Goal: Task Accomplishment & Management: Manage account settings

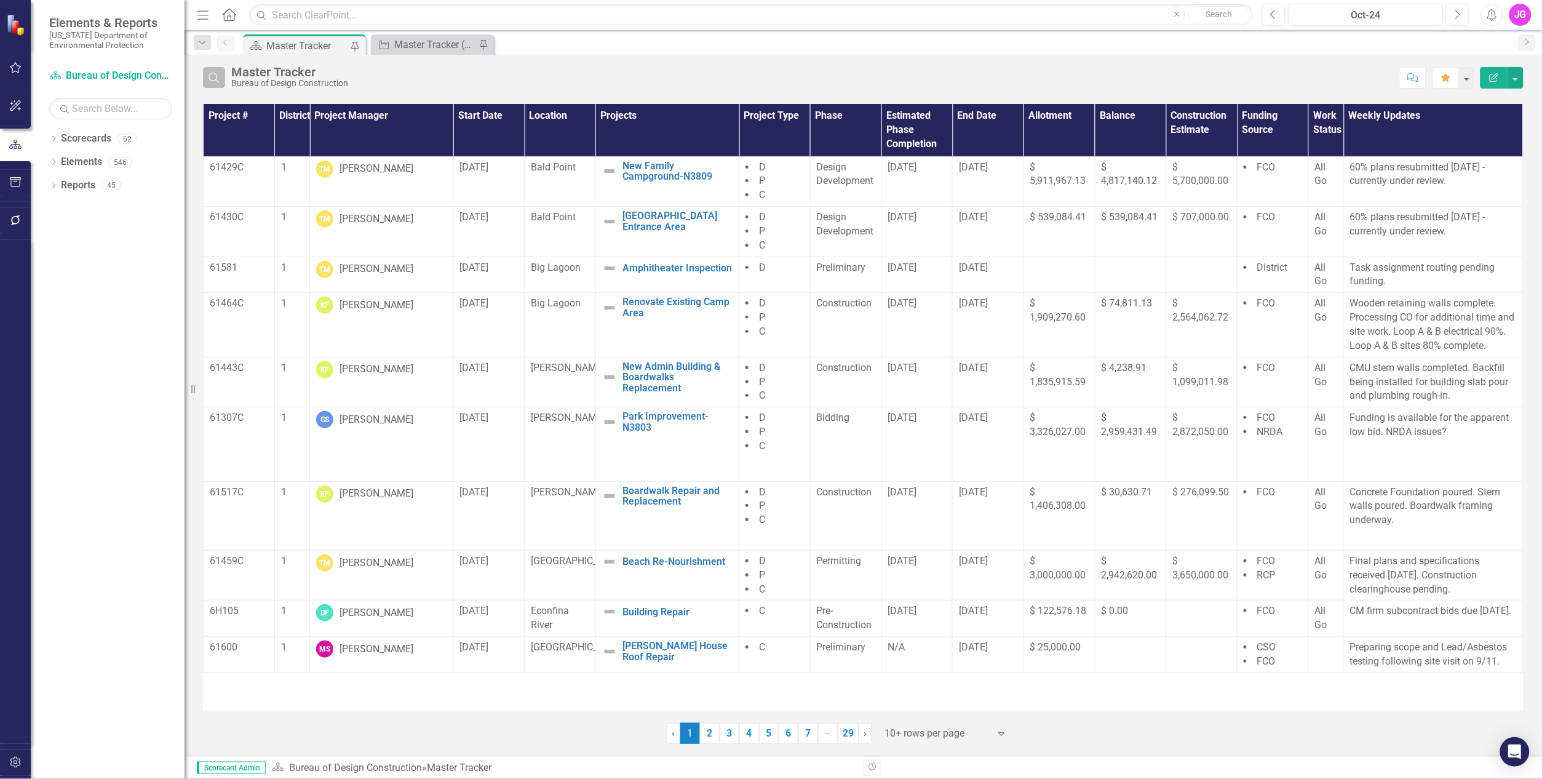
click at [208, 77] on icon "Search" at bounding box center [214, 77] width 14 height 11
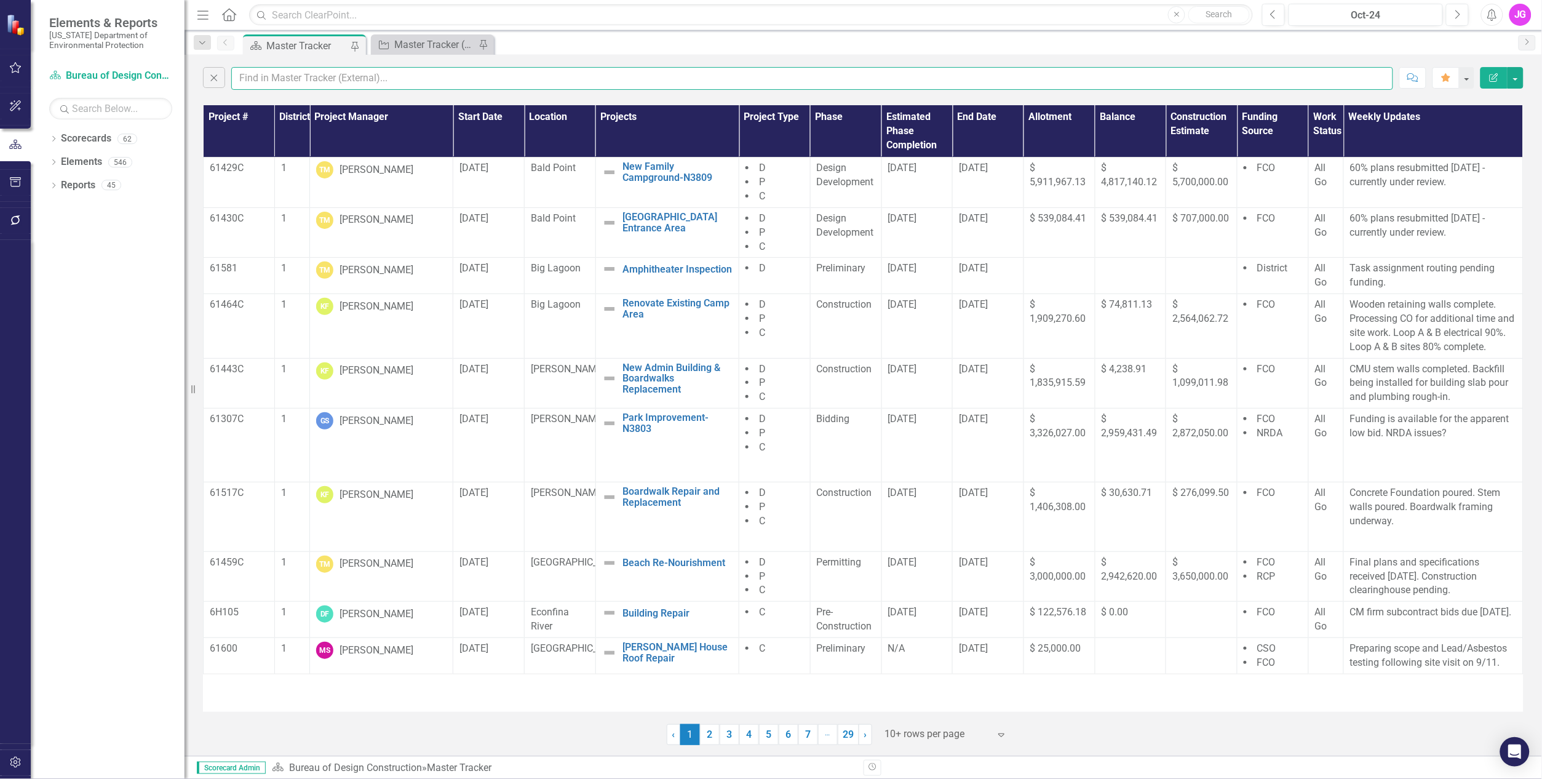
click at [272, 79] on input "text" at bounding box center [812, 78] width 1162 height 23
type input "jasper"
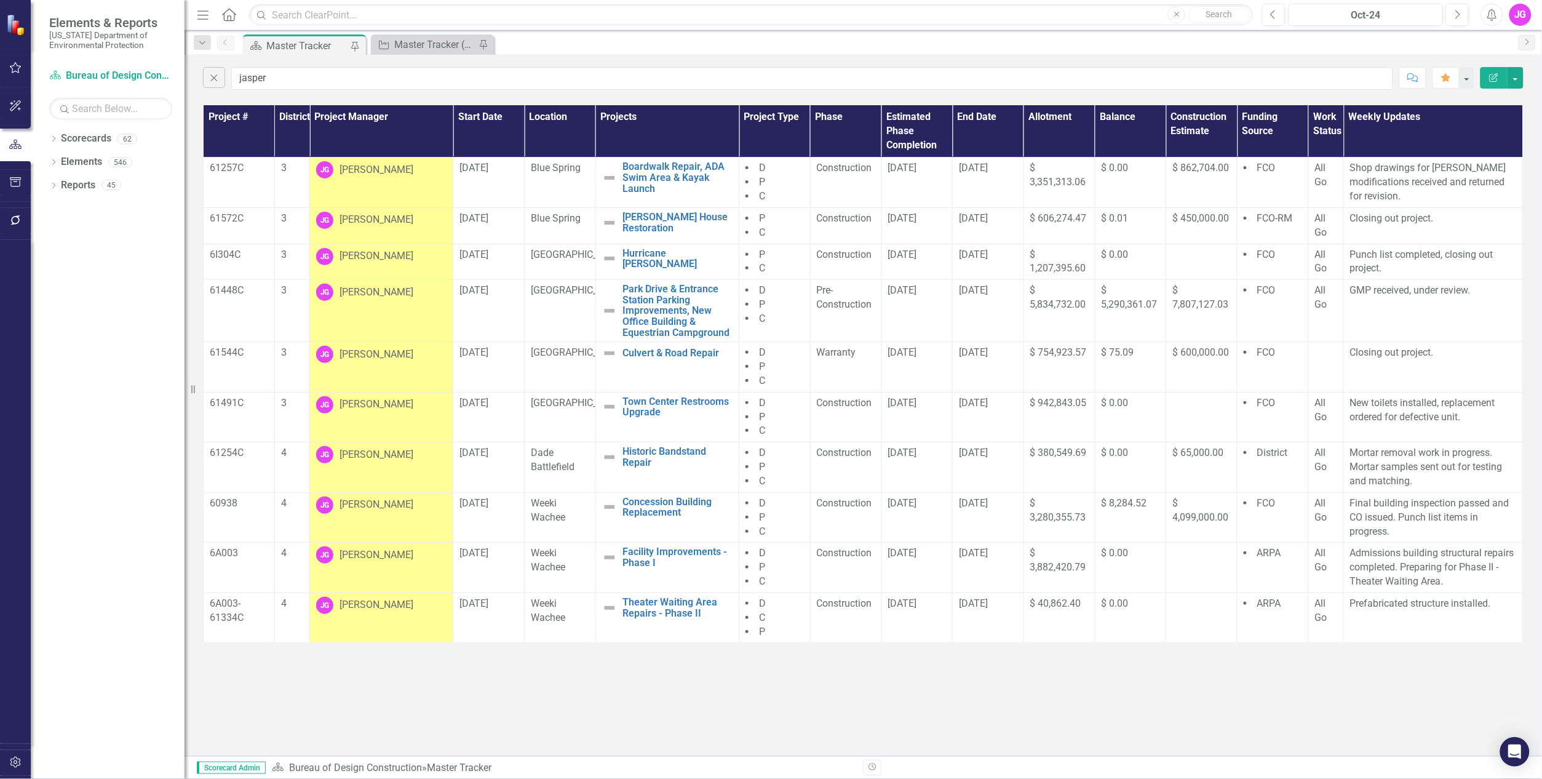
click at [644, 55] on div "Close jasper Comment Favorite Edit Report" at bounding box center [863, 75] width 1357 height 41
click at [1277, 89] on input "jasper" at bounding box center [812, 78] width 1162 height 23
click at [902, 186] on td "[DATE]" at bounding box center [916, 182] width 71 height 50
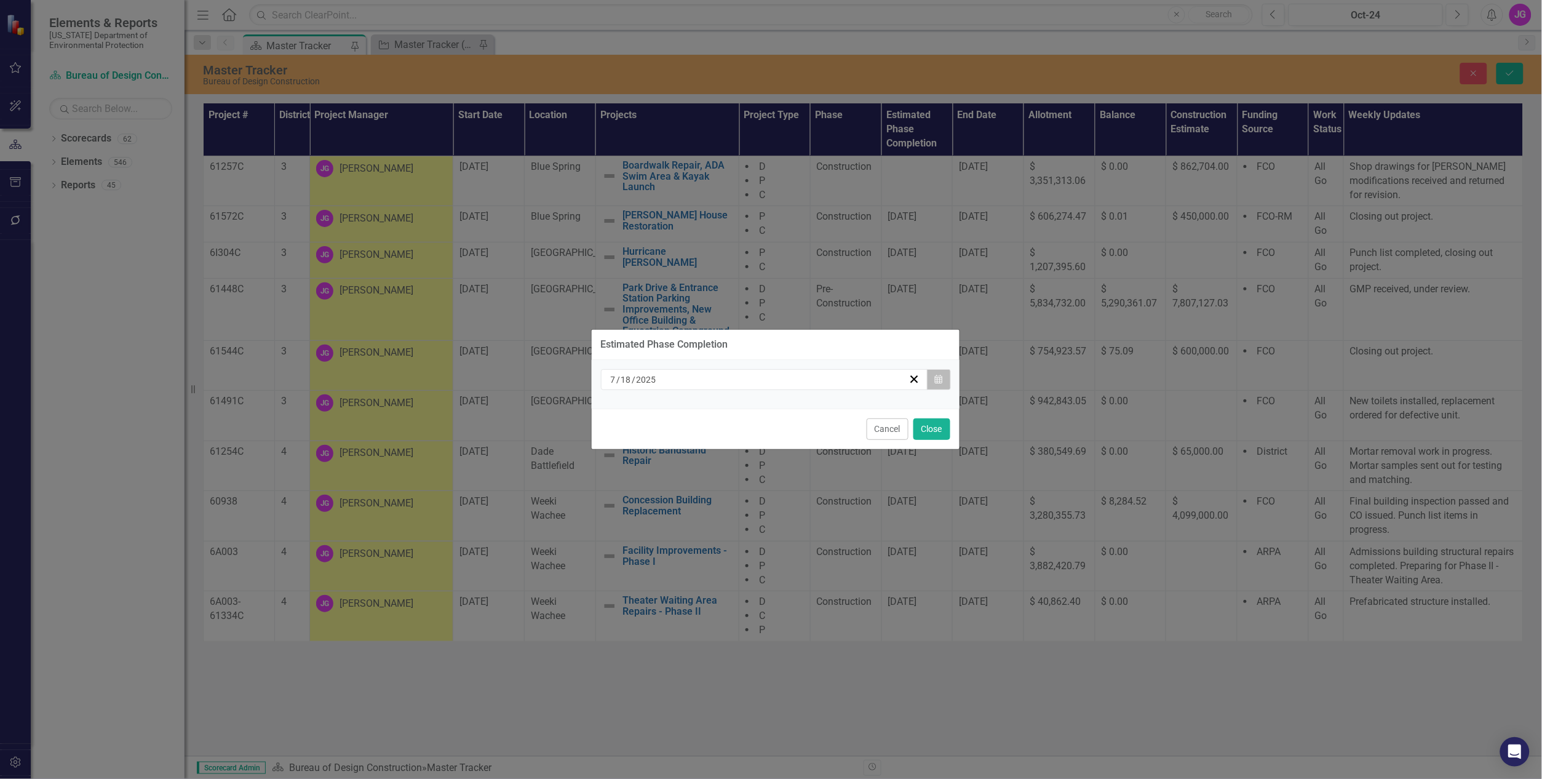
click at [939, 383] on icon "Calendar" at bounding box center [938, 379] width 7 height 9
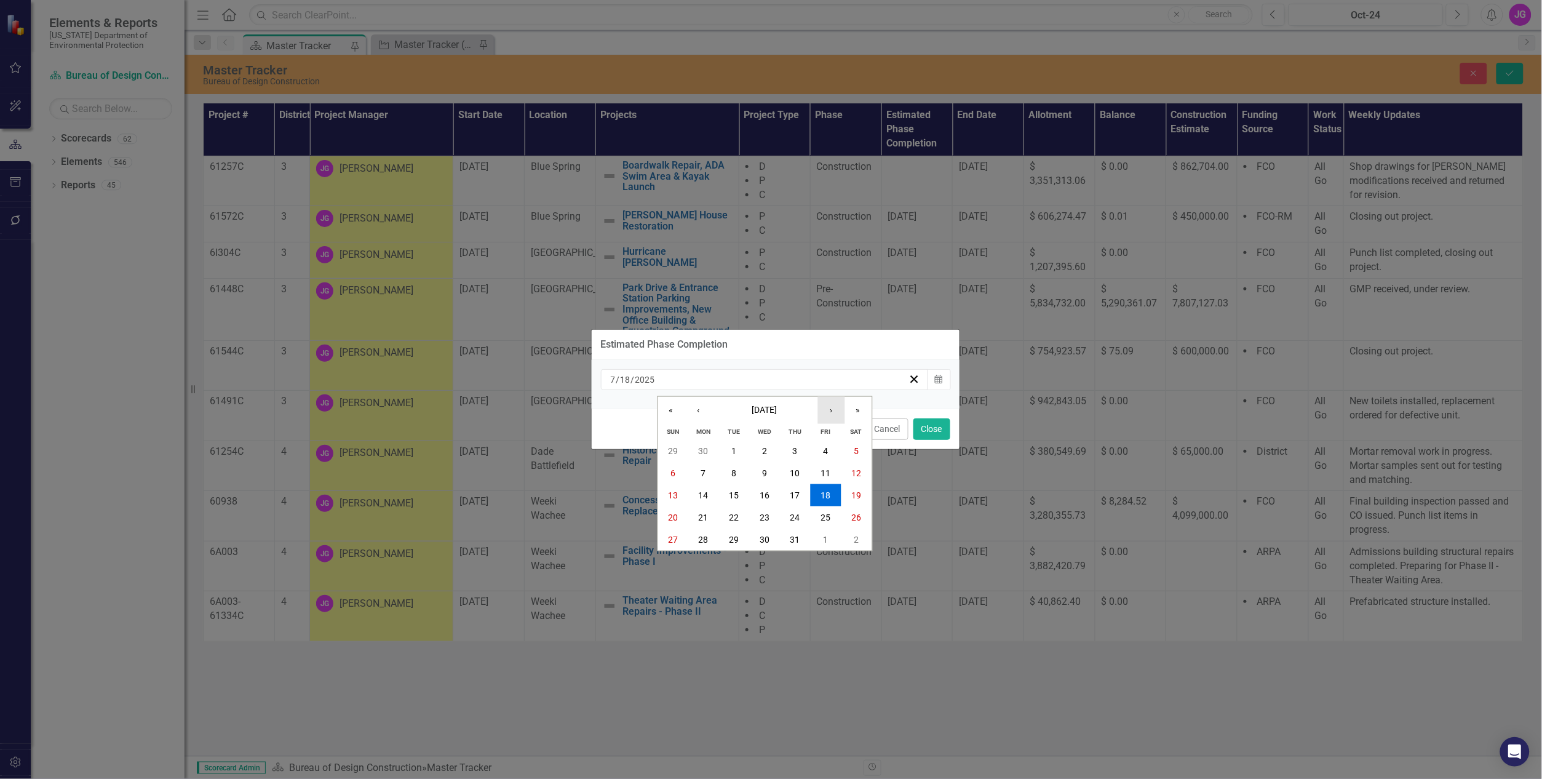
click at [828, 411] on button "›" at bounding box center [830, 410] width 27 height 27
click at [822, 474] on abbr "10" at bounding box center [826, 473] width 10 height 10
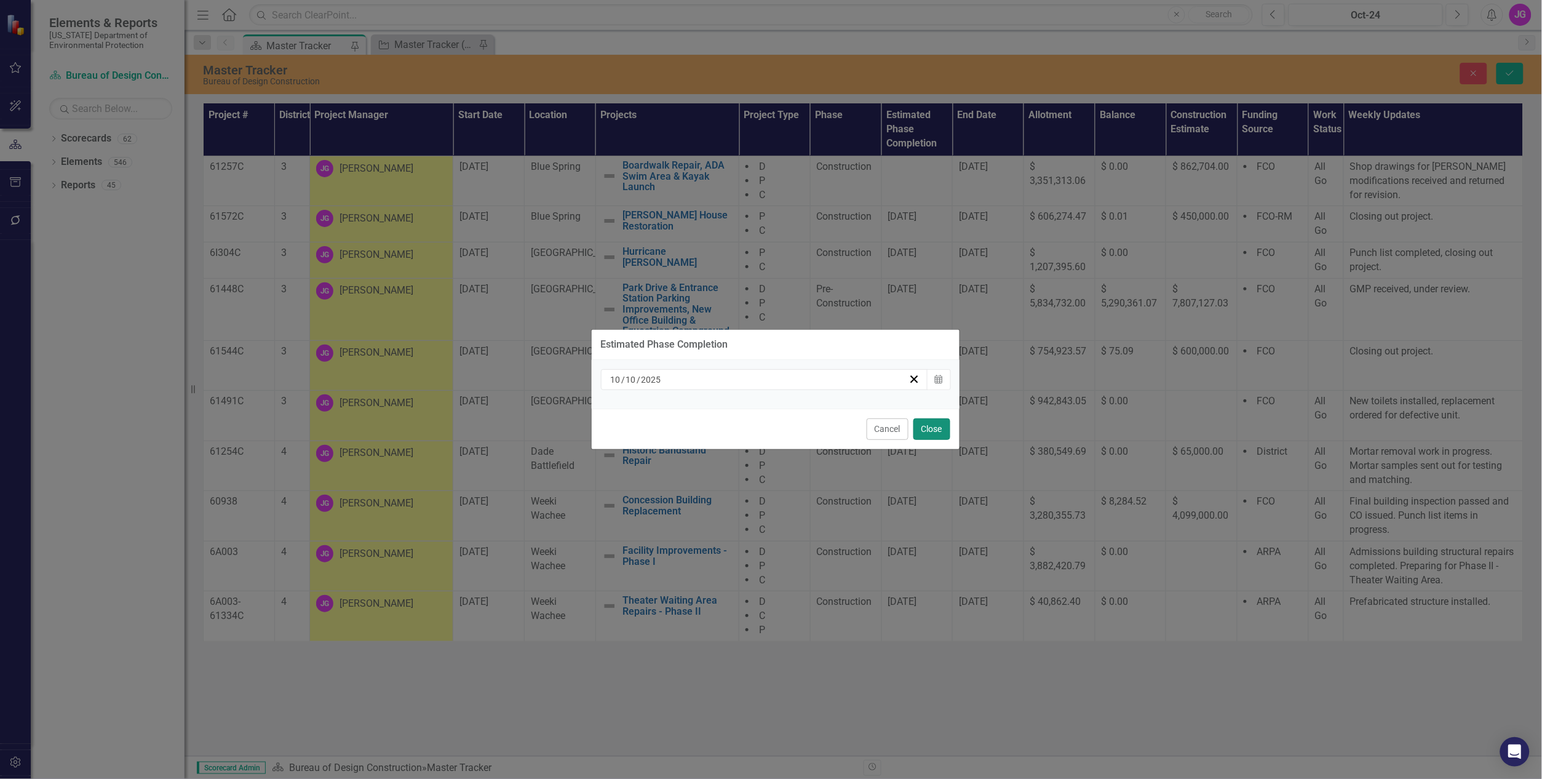
click at [936, 426] on button "Close" at bounding box center [931, 429] width 37 height 22
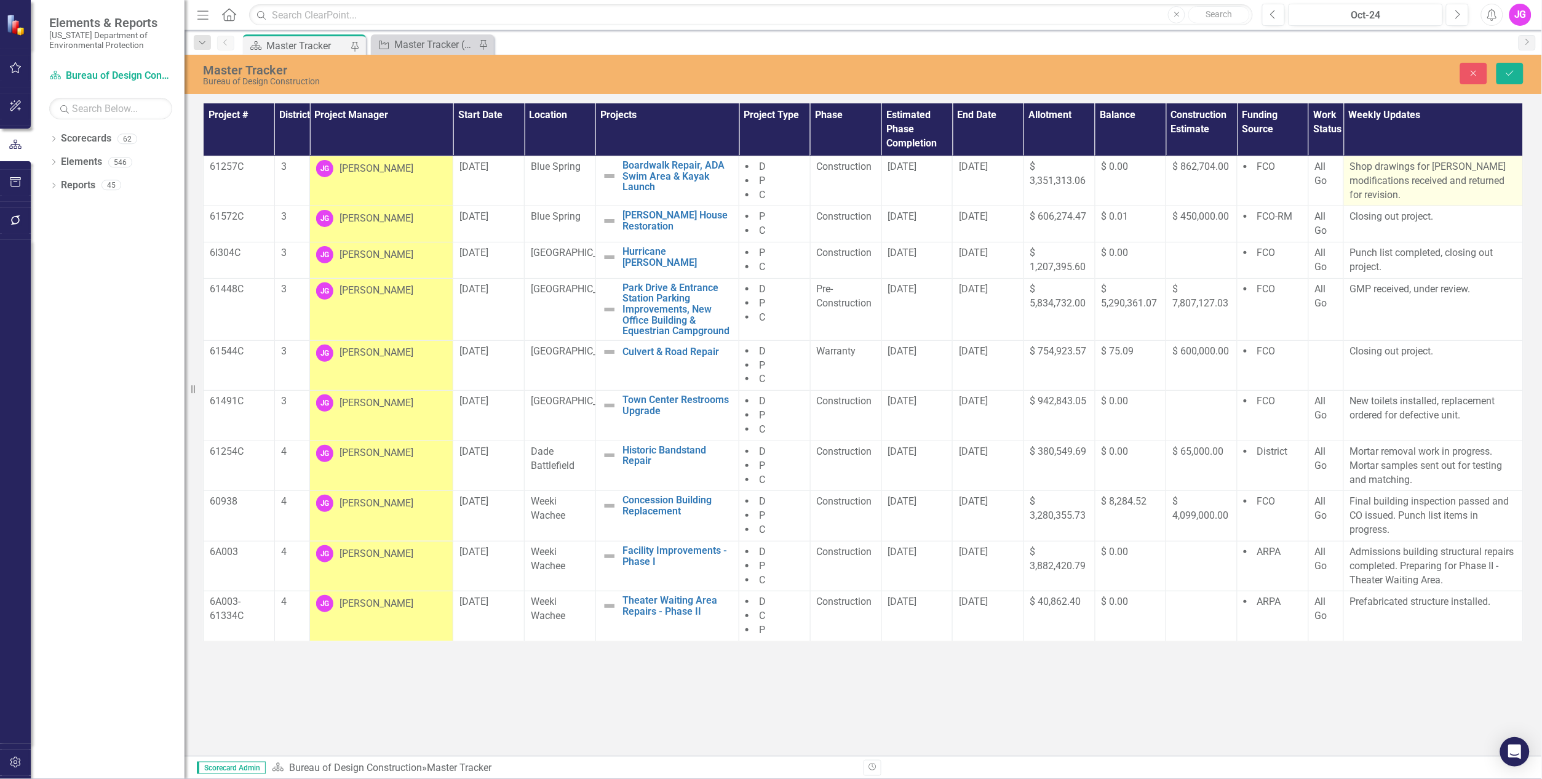
click at [1373, 189] on p "Shop drawings for [PERSON_NAME] modifications received and returned for revisio…" at bounding box center [1433, 181] width 167 height 42
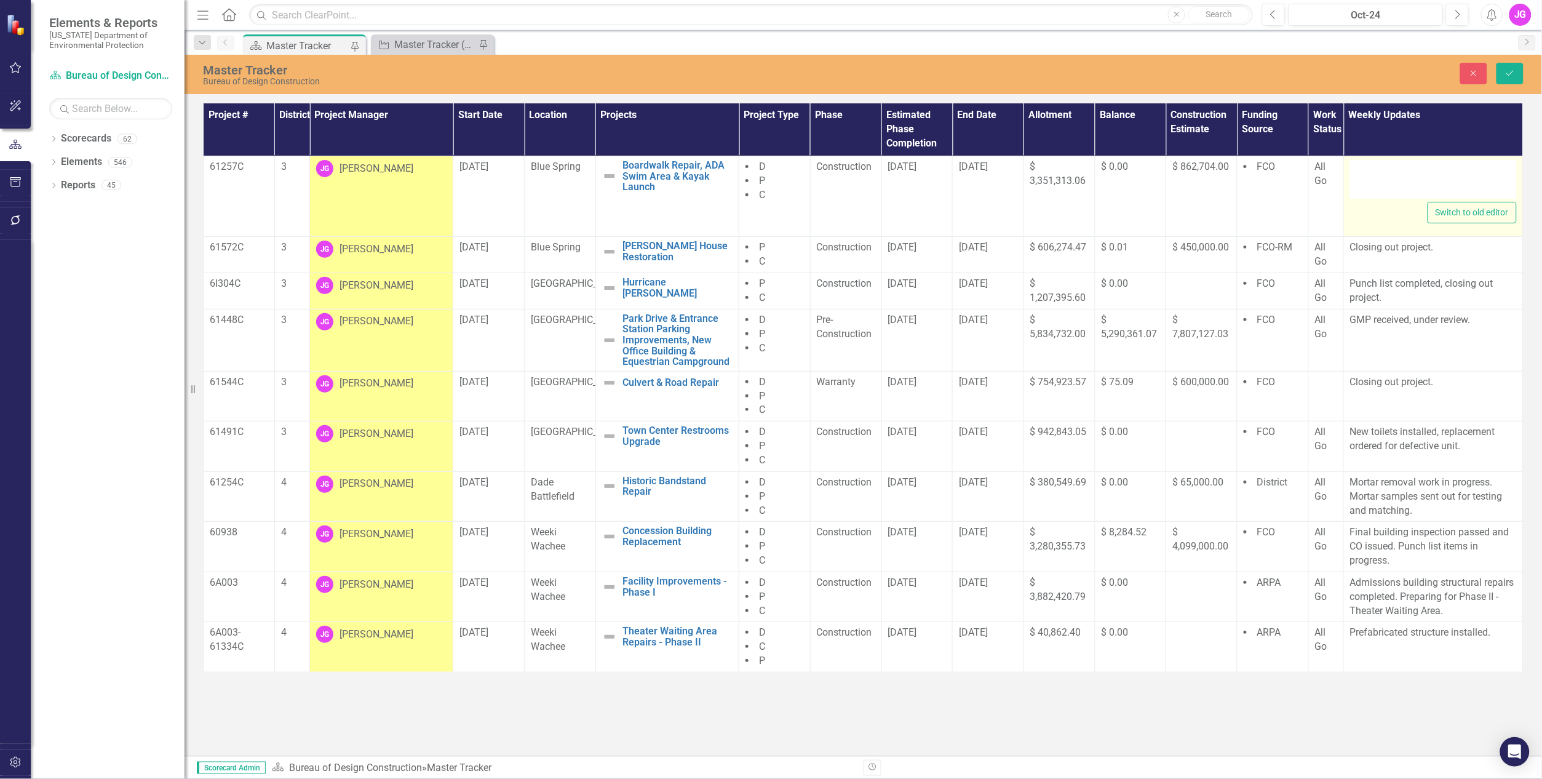
type textarea "<p>Shop drawings for [PERSON_NAME] modifications received and returned for revi…"
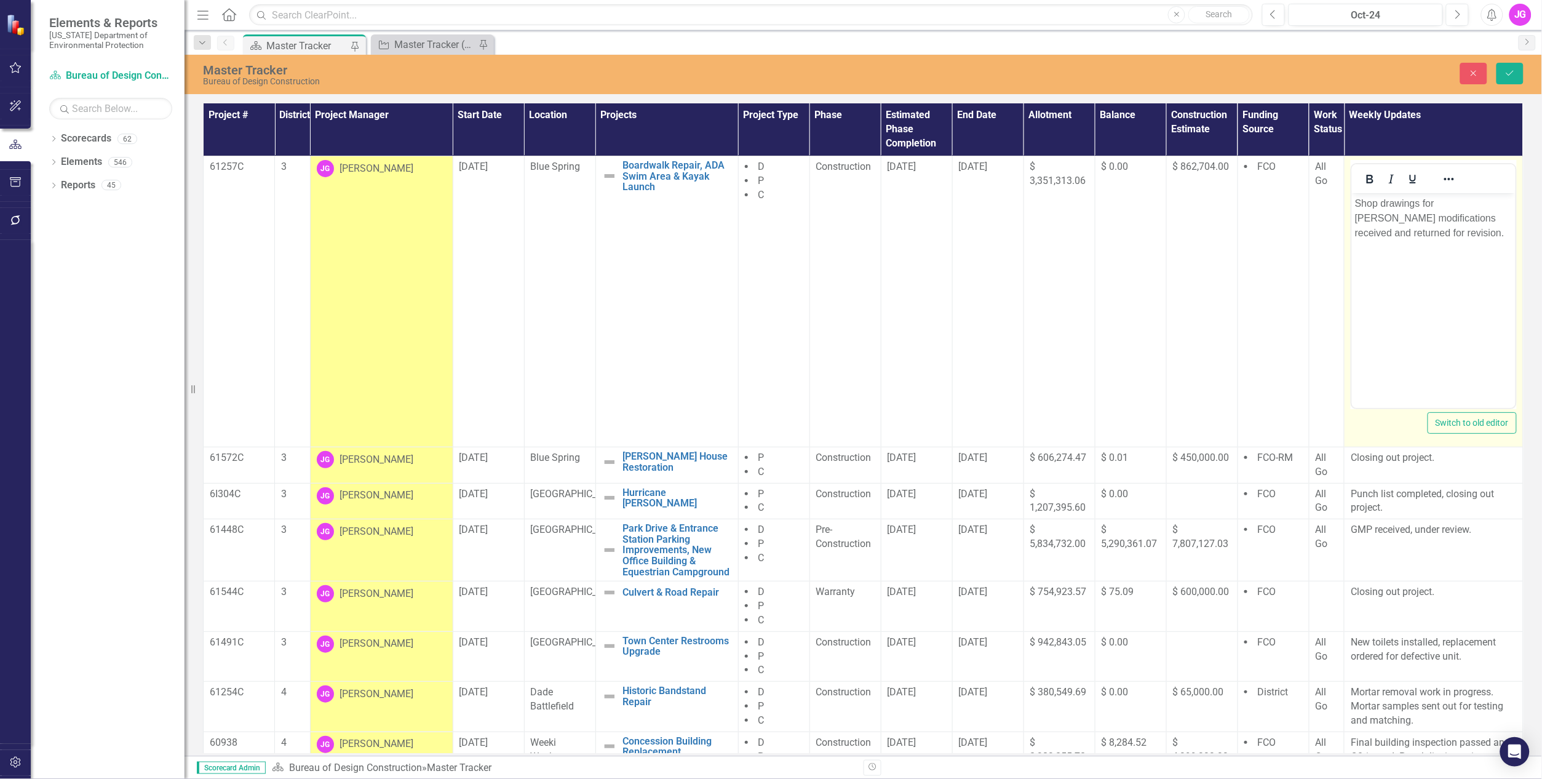
drag, startPoint x: 2724, startPoint y: 381, endPoint x: 1390, endPoint y: 237, distance: 1342.4
click at [1389, 237] on p "Shop drawings for [PERSON_NAME] modifications received and returned for revisio…" at bounding box center [1432, 218] width 157 height 44
drag, startPoint x: 1419, startPoint y: 236, endPoint x: 1344, endPoint y: 196, distance: 85.6
click at [1351, 196] on html "Shop drawings for [PERSON_NAME] modifications received and returned for revisio…" at bounding box center [1433, 284] width 164 height 185
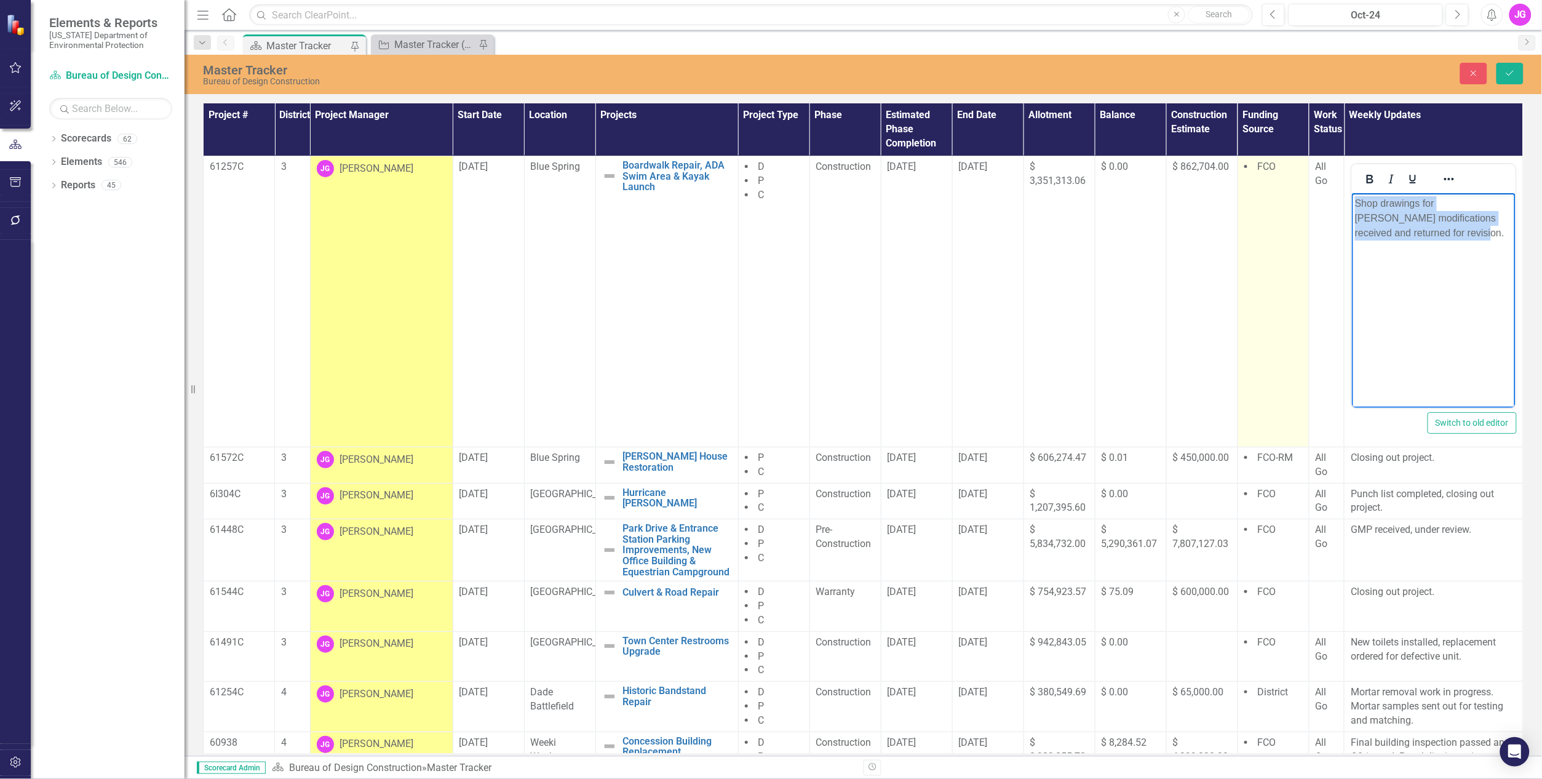
paste body "Rich Text Area. Press ALT-0 for help."
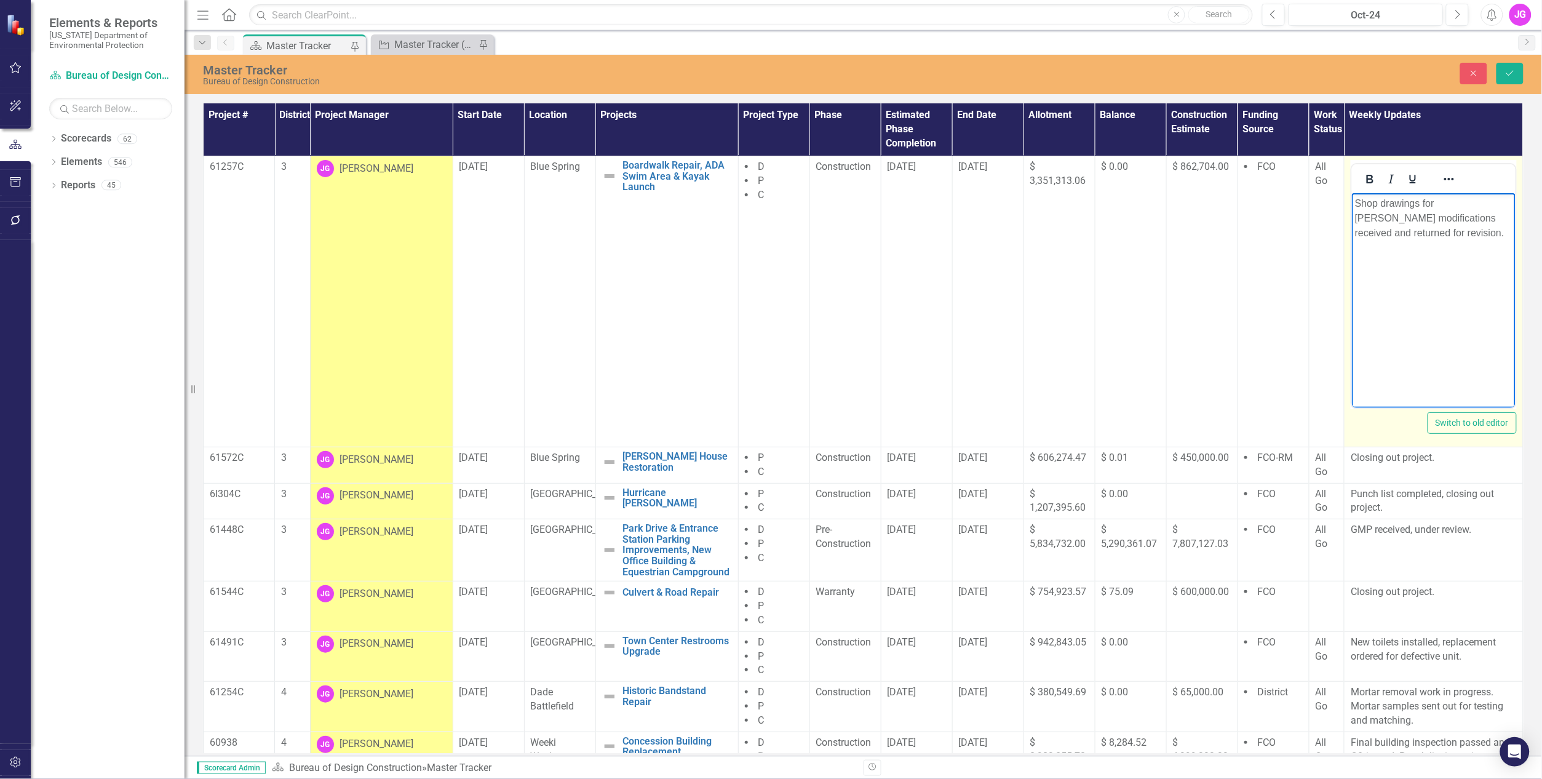
click at [1393, 231] on p "Shop drawings for [PERSON_NAME] modifications received and returned for revisio…" at bounding box center [1432, 218] width 157 height 44
click at [1389, 233] on p "Shop drawings for [PERSON_NAME] modifications received and returned for revisio…" at bounding box center [1432, 218] width 157 height 44
drag, startPoint x: 1407, startPoint y: 231, endPoint x: 1339, endPoint y: 195, distance: 76.5
click at [1351, 195] on html "Shop drawings for [PERSON_NAME] modifications received and returned for revisio…" at bounding box center [1433, 284] width 164 height 185
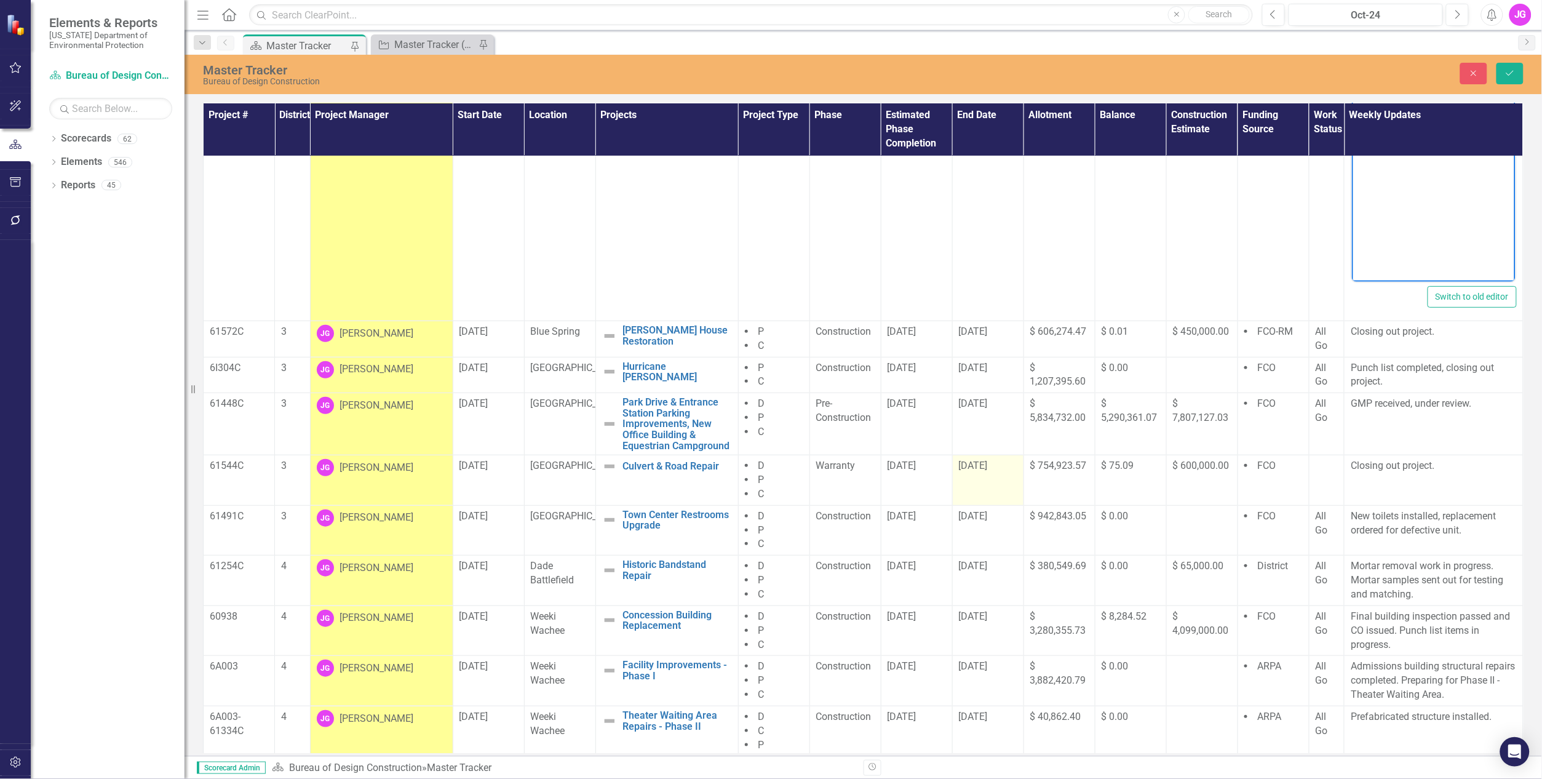
scroll to position [130, 0]
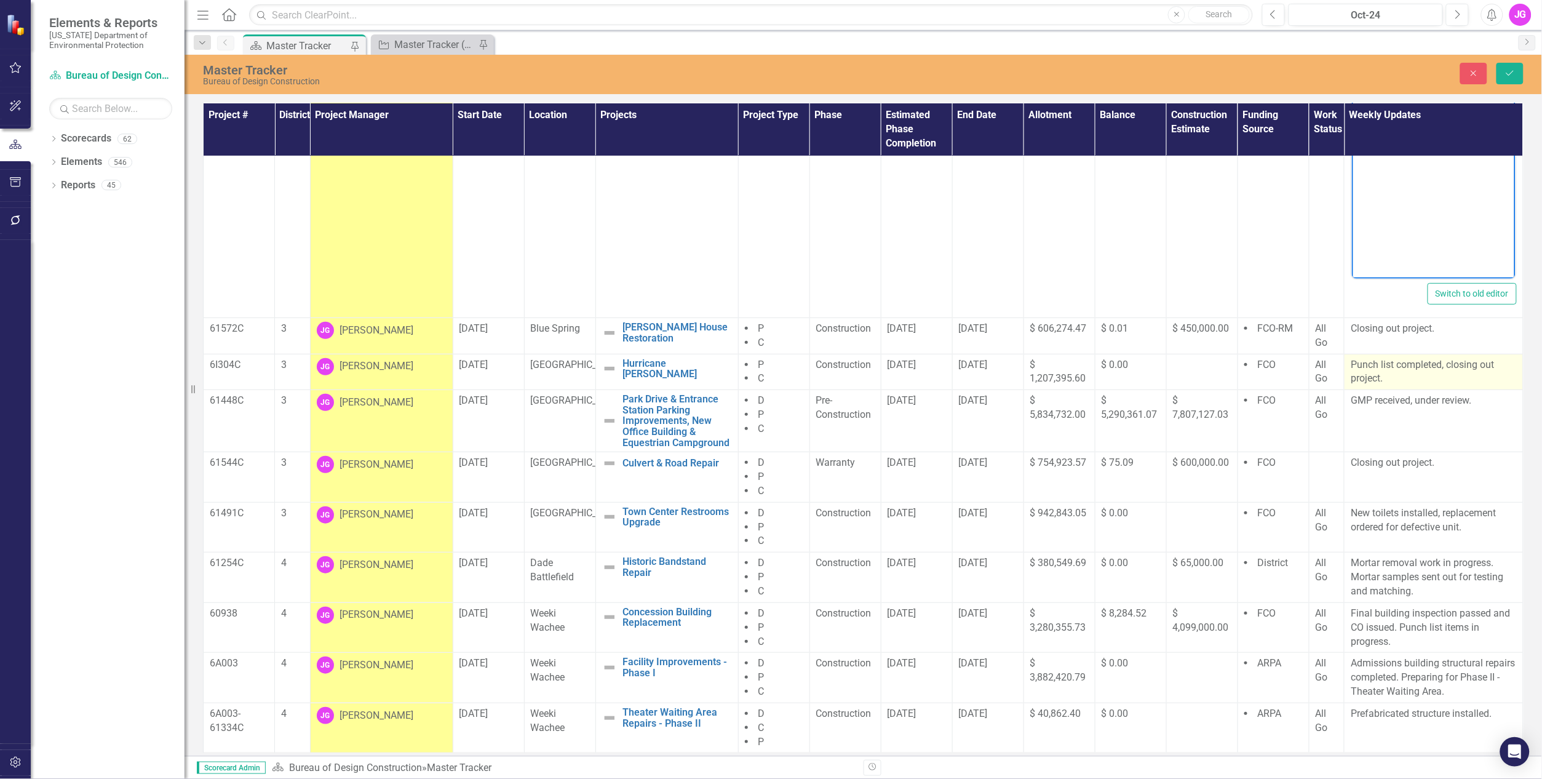
click at [1375, 370] on p "Punch list completed, closing out project." at bounding box center [1434, 372] width 166 height 28
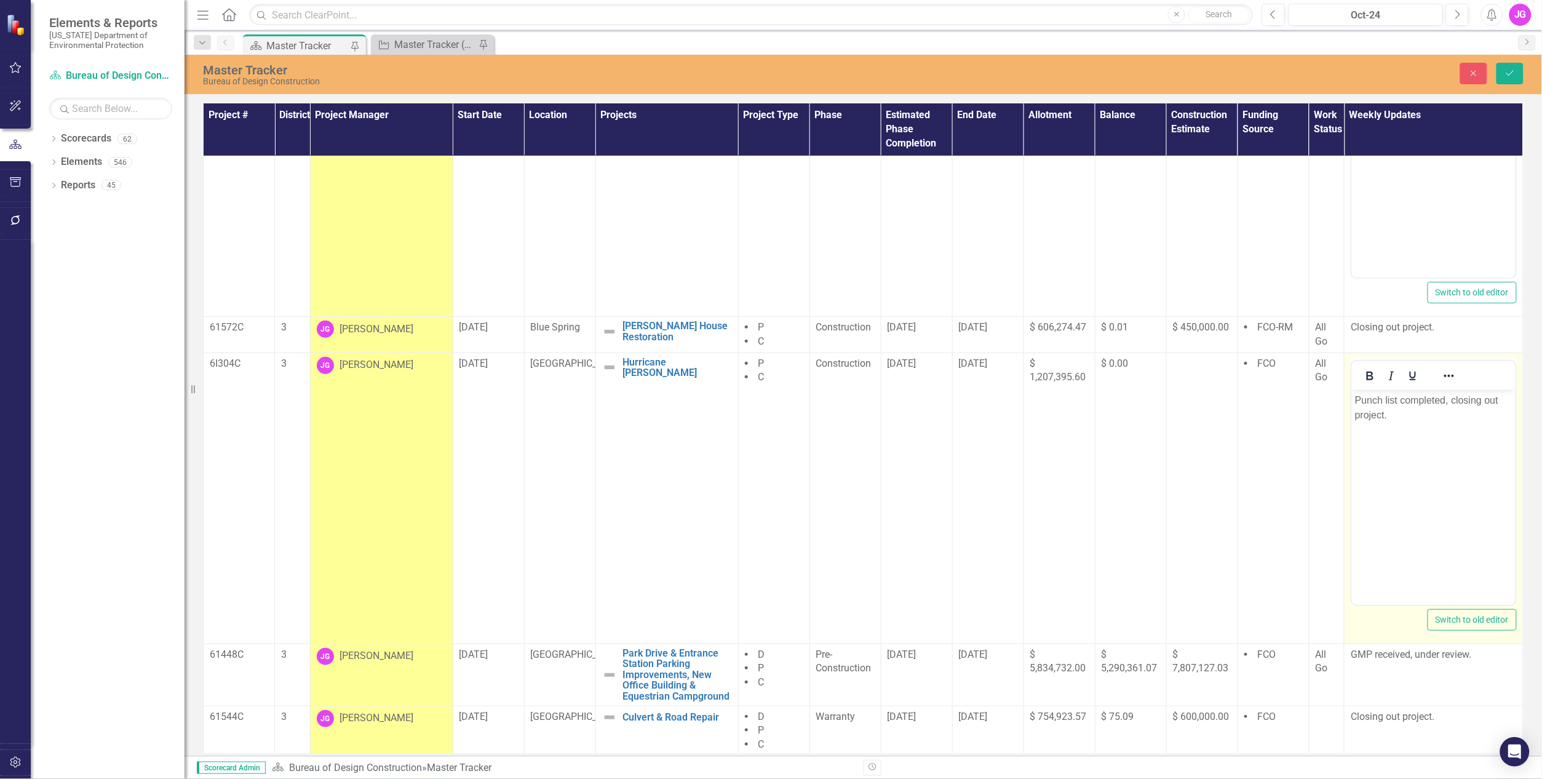
scroll to position [0, 0]
drag, startPoint x: 2726, startPoint y: 760, endPoint x: 1439, endPoint y: 442, distance: 1325.8
click at [1439, 442] on body "Punch list completed, closing out project." at bounding box center [1433, 481] width 164 height 185
drag, startPoint x: 1354, startPoint y: 407, endPoint x: 1346, endPoint y: 397, distance: 13.5
click at [1351, 397] on html "Punch list completed, closing out project." at bounding box center [1433, 481] width 164 height 185
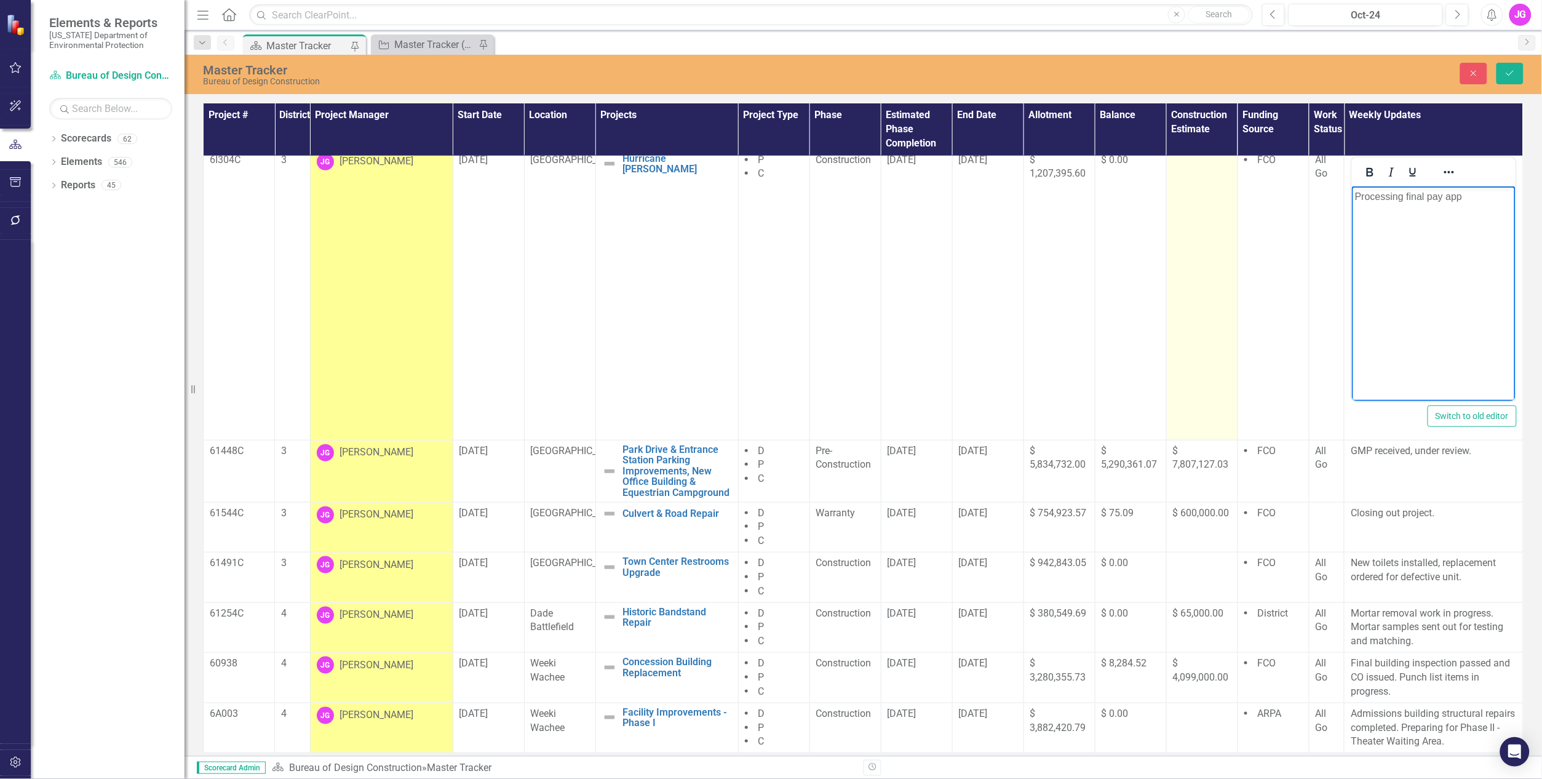
scroll to position [385, 0]
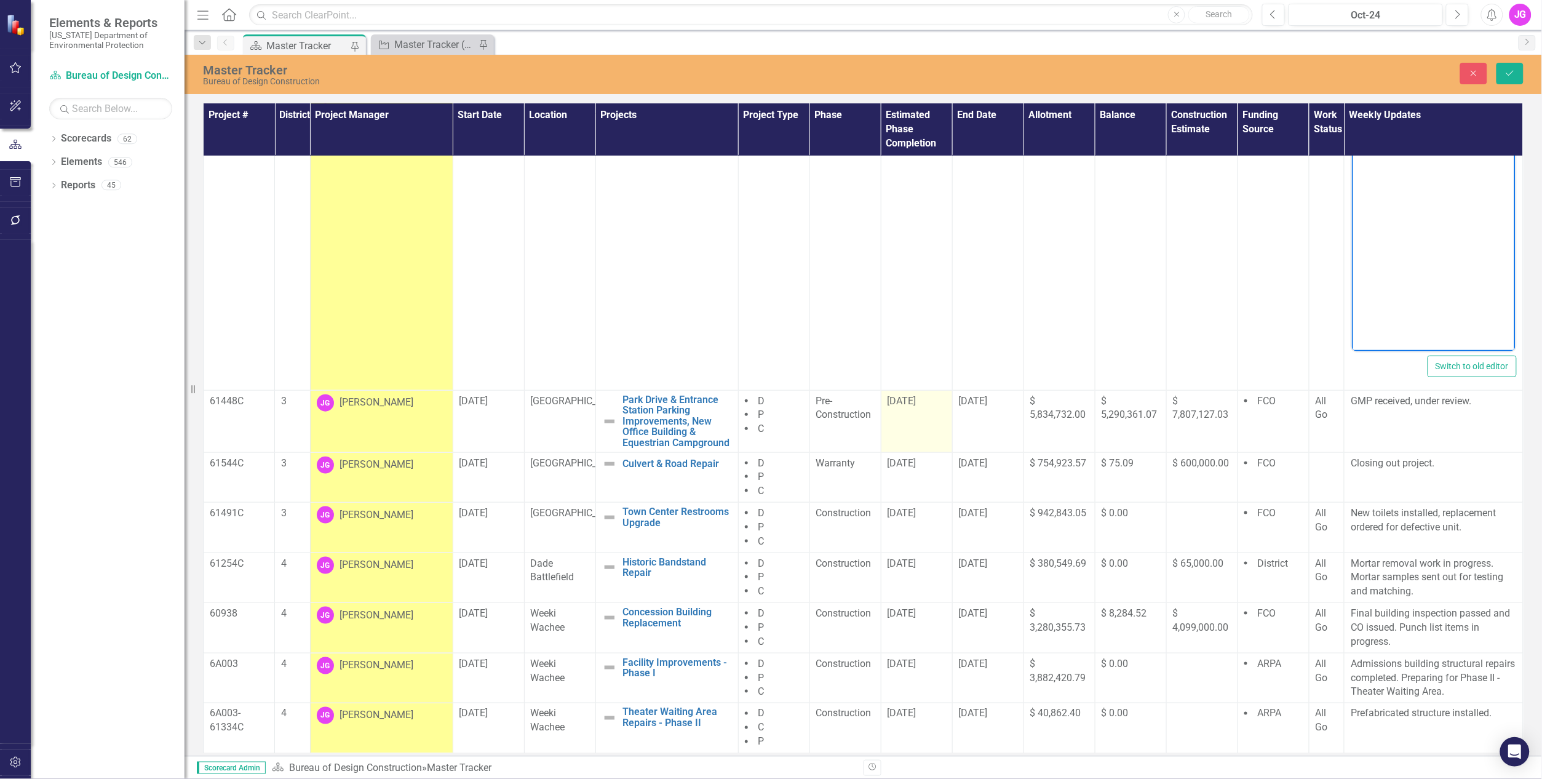
click at [905, 416] on td "[DATE]" at bounding box center [916, 421] width 71 height 62
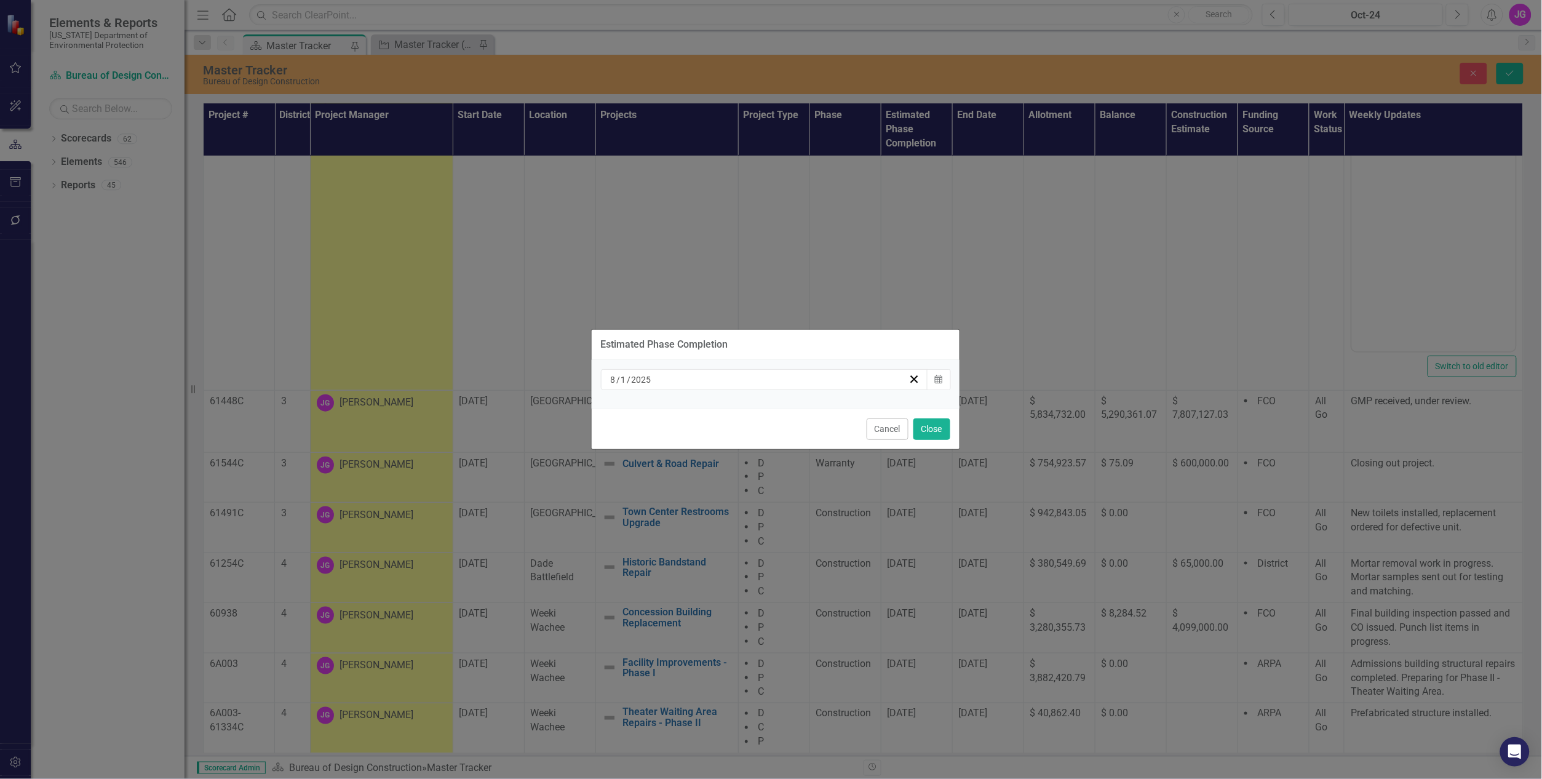
drag, startPoint x: 905, startPoint y: 416, endPoint x: 865, endPoint y: 387, distance: 49.3
click at [865, 387] on div "[DATE]" at bounding box center [765, 379] width 328 height 21
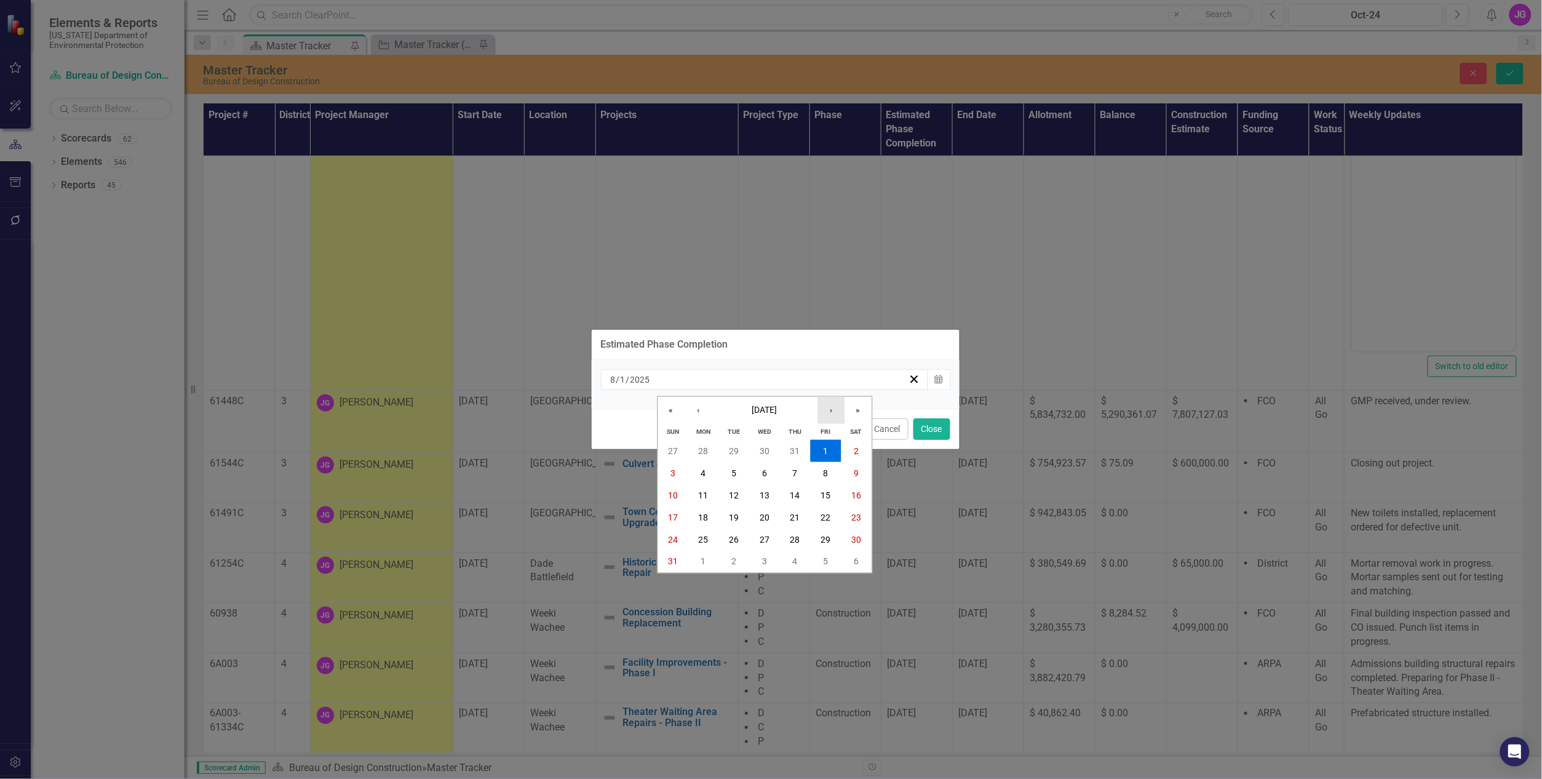
click at [829, 410] on button "›" at bounding box center [830, 410] width 27 height 27
click at [829, 409] on button "›" at bounding box center [830, 410] width 27 height 27
click at [697, 416] on button "‹" at bounding box center [698, 410] width 27 height 27
click at [828, 514] on abbr "26" at bounding box center [826, 517] width 10 height 10
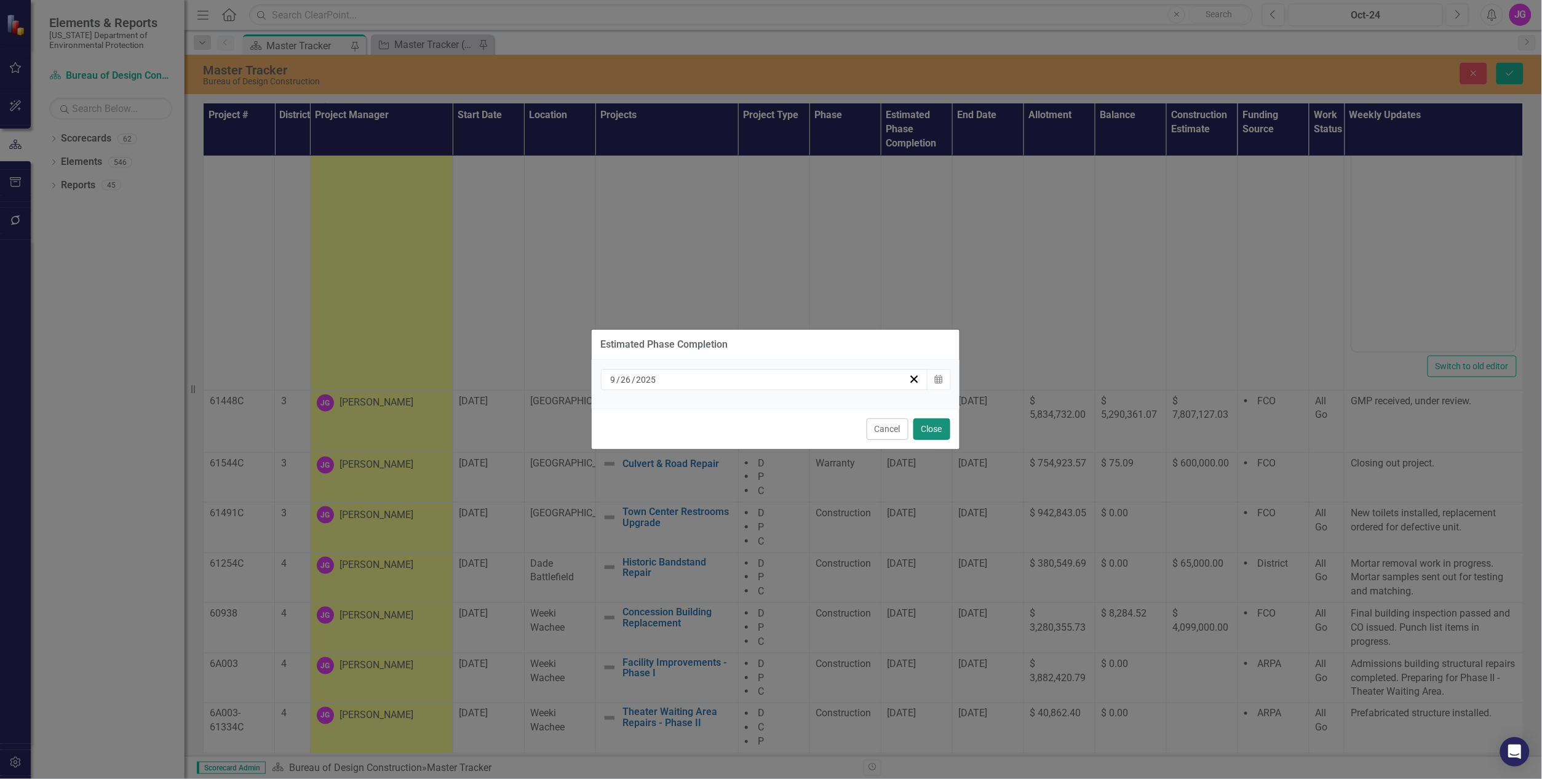
click at [933, 432] on button "Close" at bounding box center [931, 429] width 37 height 22
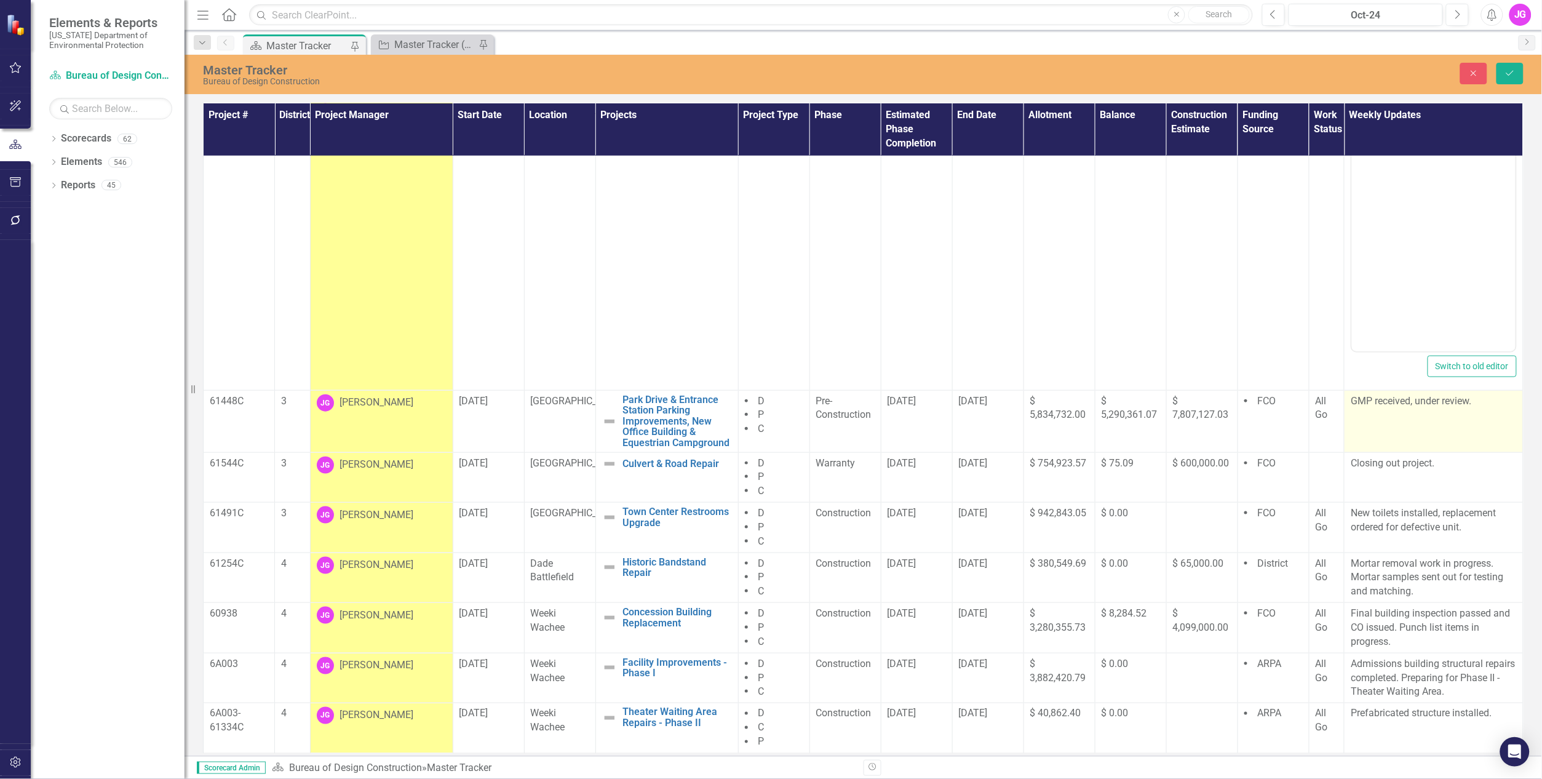
click at [1403, 412] on td "GMP received, under review." at bounding box center [1433, 421] width 179 height 62
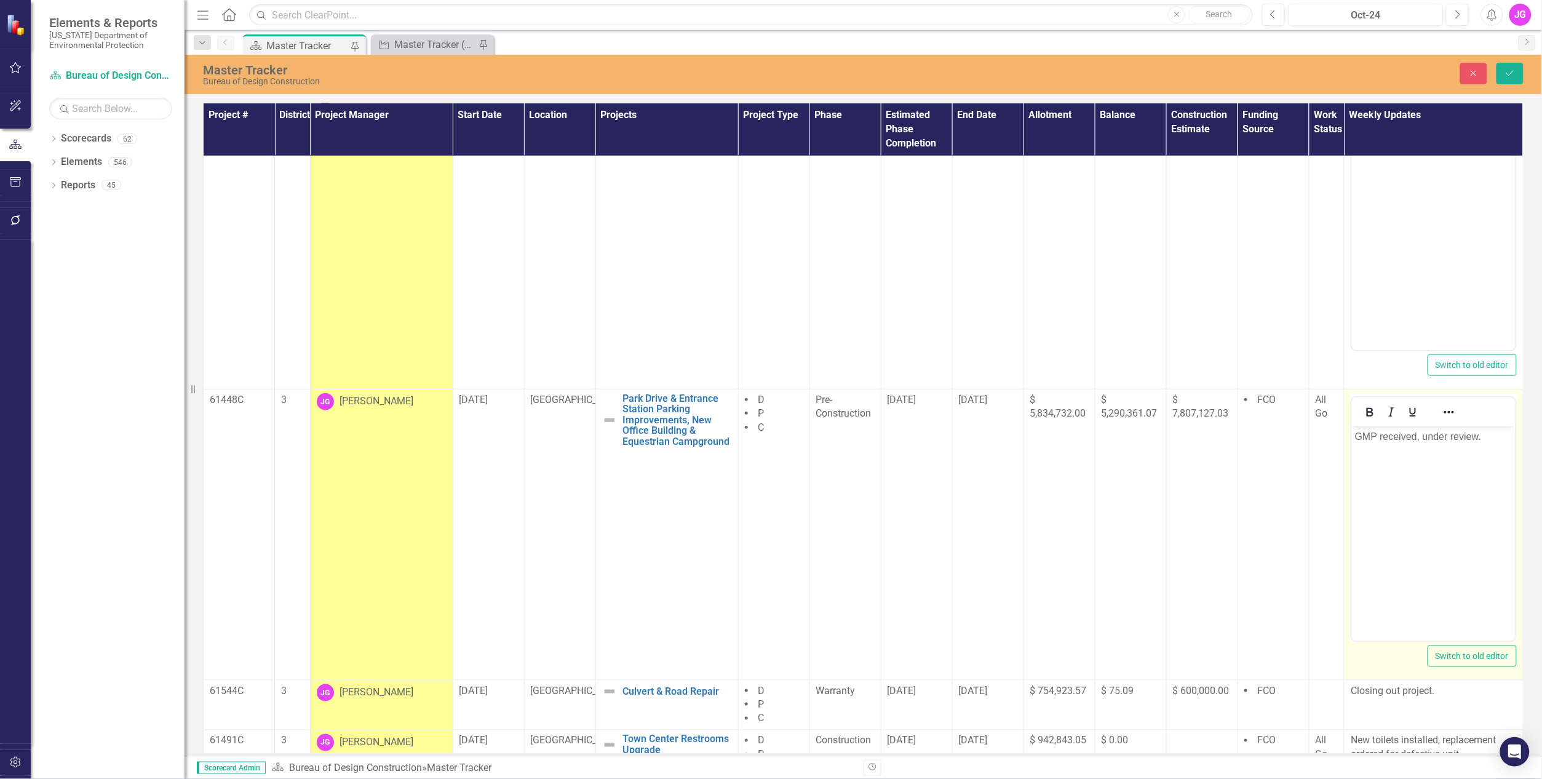
scroll to position [0, 0]
drag, startPoint x: 2754, startPoint y: 838, endPoint x: 1439, endPoint y: 451, distance: 1371.2
click at [1408, 463] on body "GMP received, under review." at bounding box center [1433, 518] width 164 height 185
drag, startPoint x: 1441, startPoint y: 435, endPoint x: 1421, endPoint y: 434, distance: 19.8
click at [1421, 434] on p "GMP received, under review." at bounding box center [1432, 436] width 157 height 15
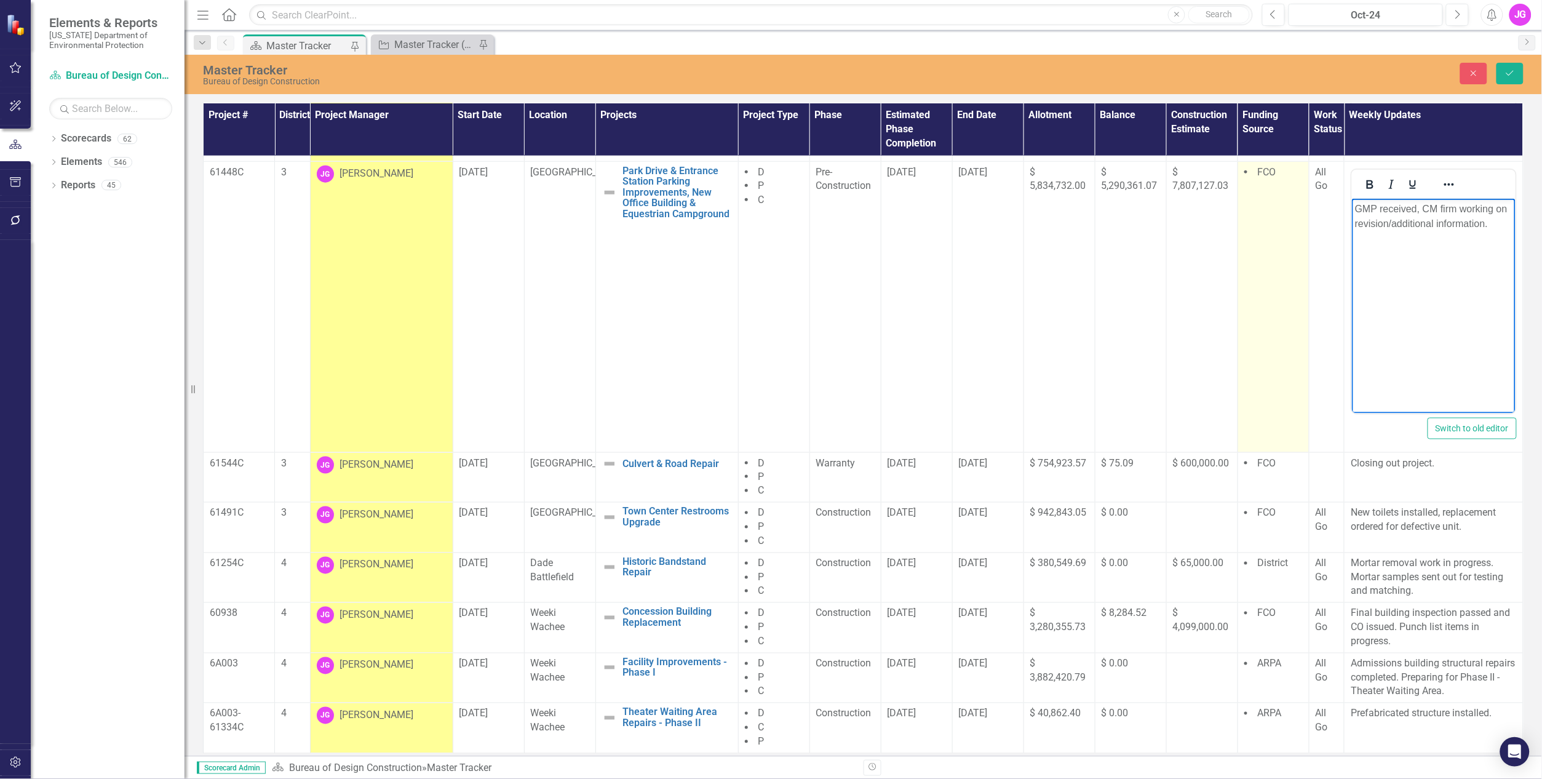
scroll to position [614, 0]
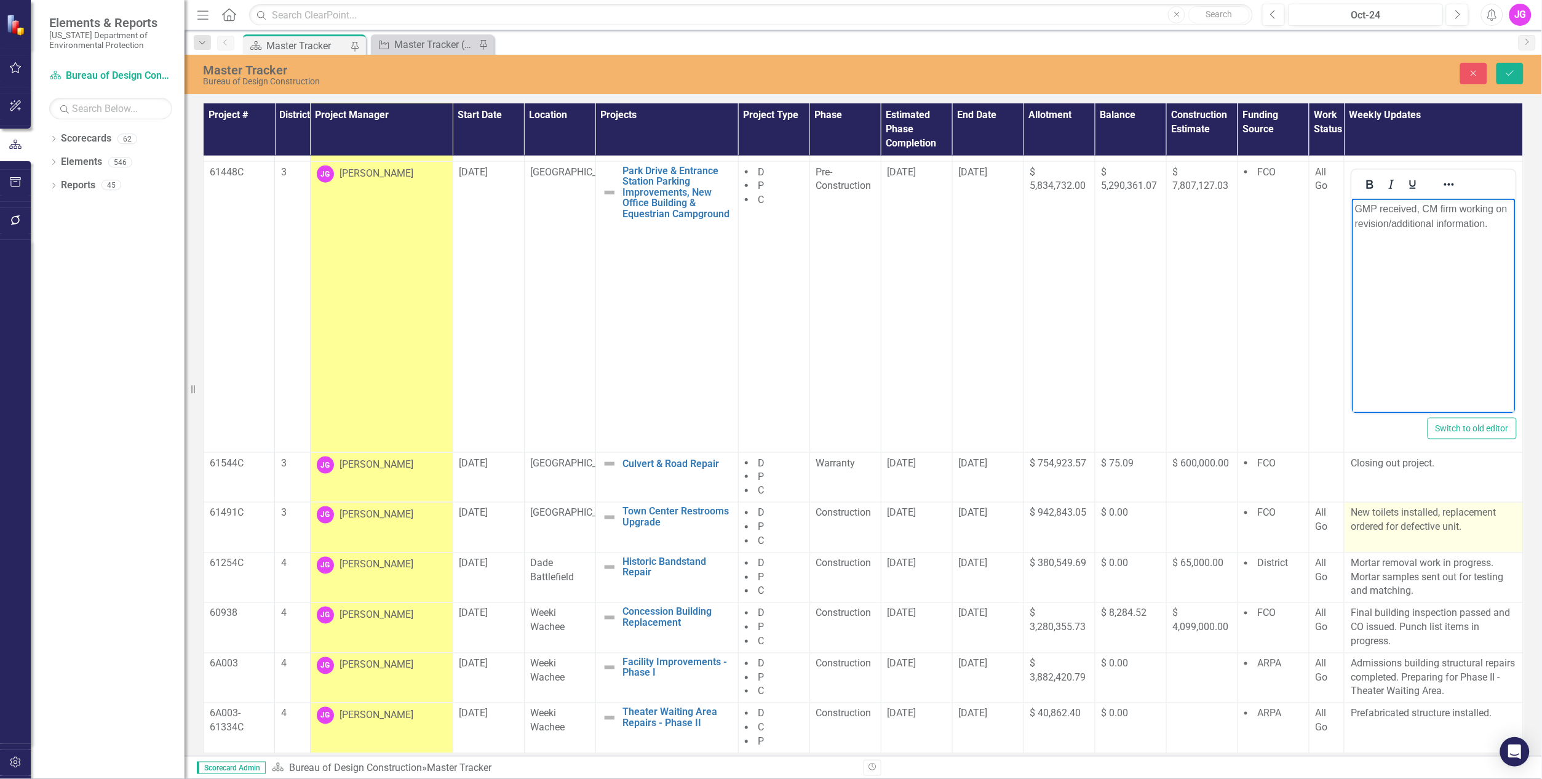
click at [1390, 522] on p "New toilets installed, replacement ordered for defective unit." at bounding box center [1434, 520] width 166 height 28
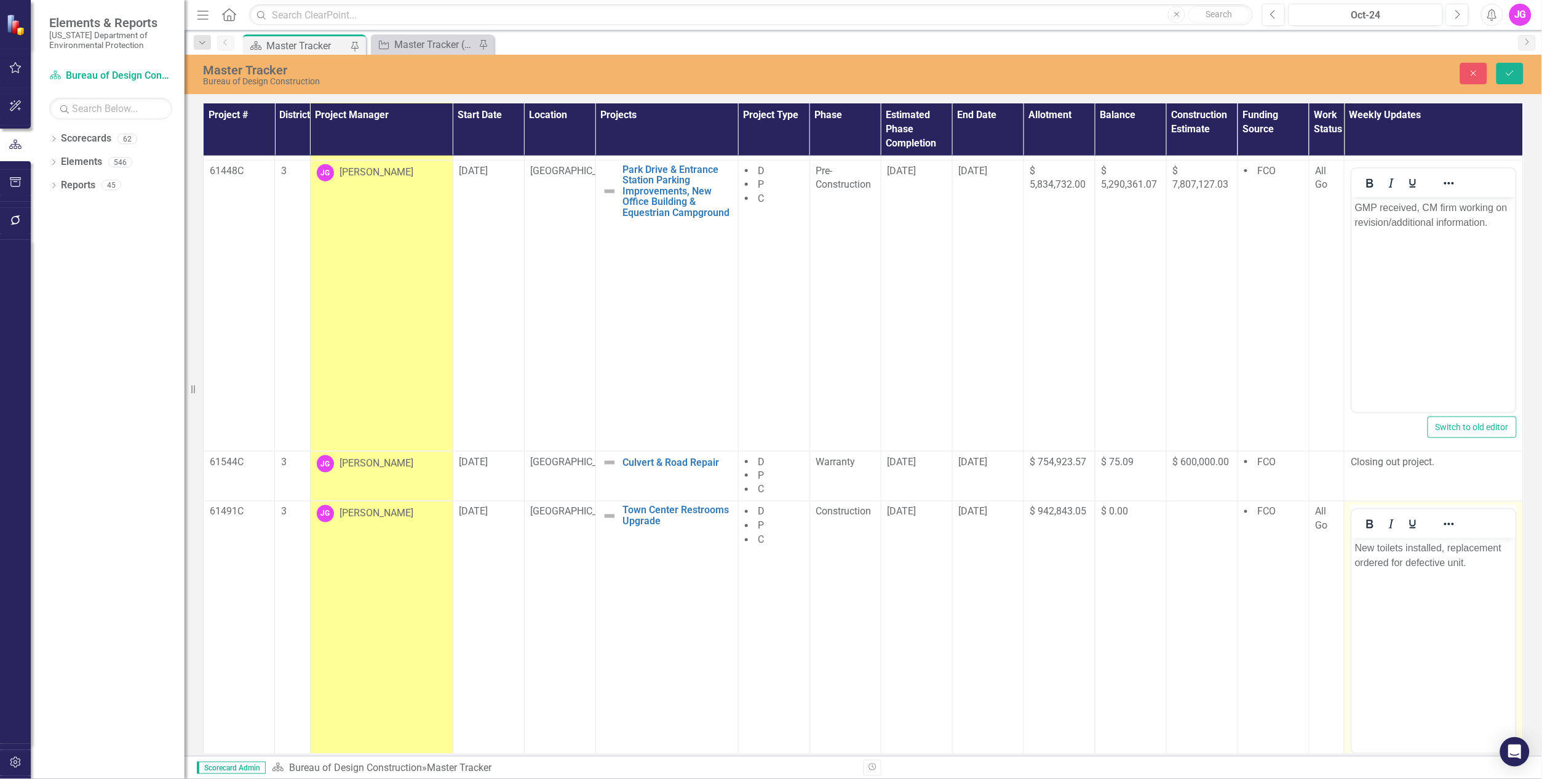
scroll to position [0, 0]
drag, startPoint x: 2741, startPoint y: 1059, endPoint x: 1454, endPoint y: 592, distance: 1369.4
click at [1454, 592] on body "New toilets installed, replacement ordered for defective unit." at bounding box center [1433, 630] width 164 height 185
drag, startPoint x: 1470, startPoint y: 571, endPoint x: 1444, endPoint y: 541, distance: 40.6
click at [1444, 541] on body "New toilets installed, replacement ordered for defective unit." at bounding box center [1433, 630] width 164 height 185
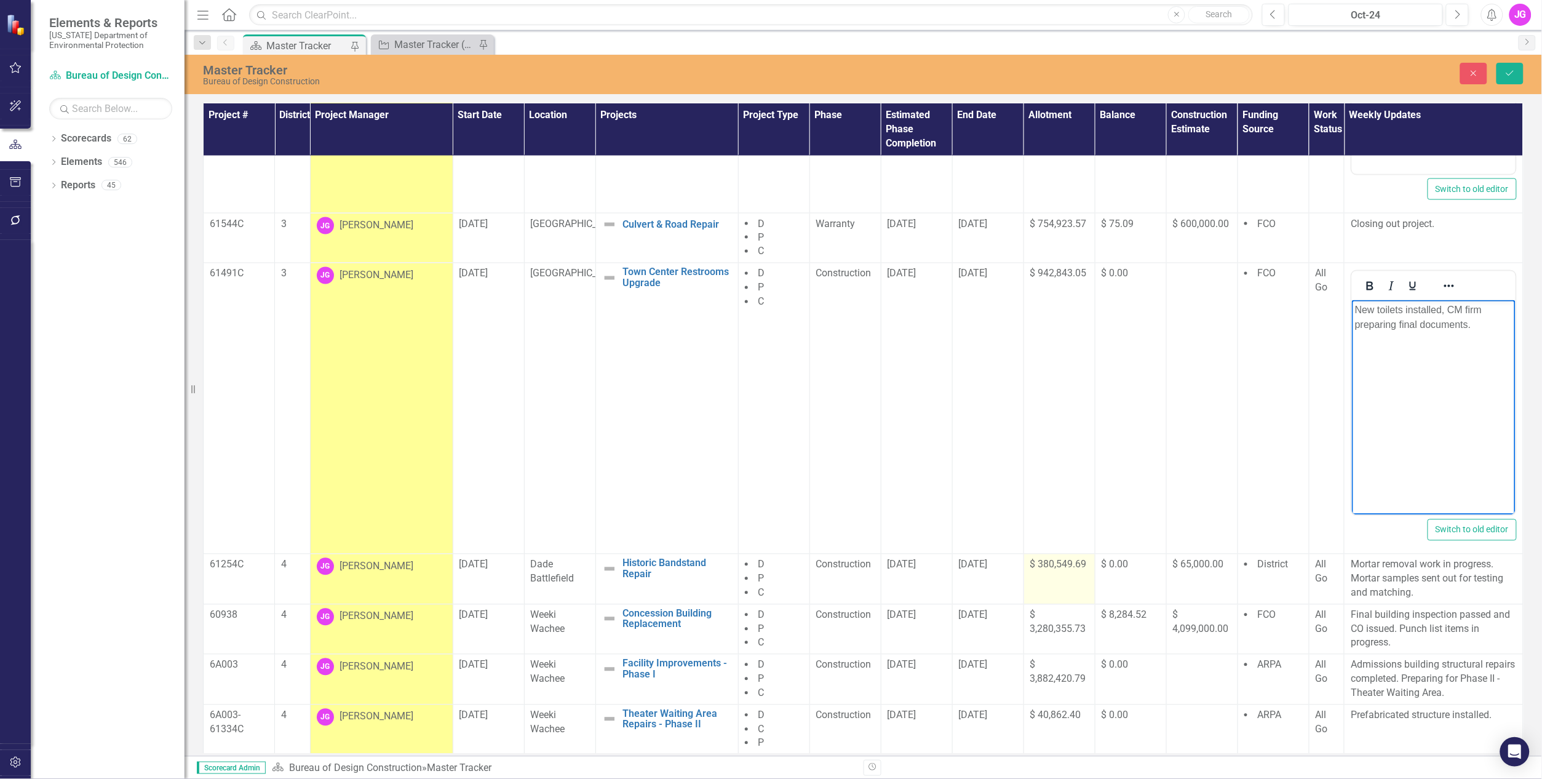
scroll to position [855, 0]
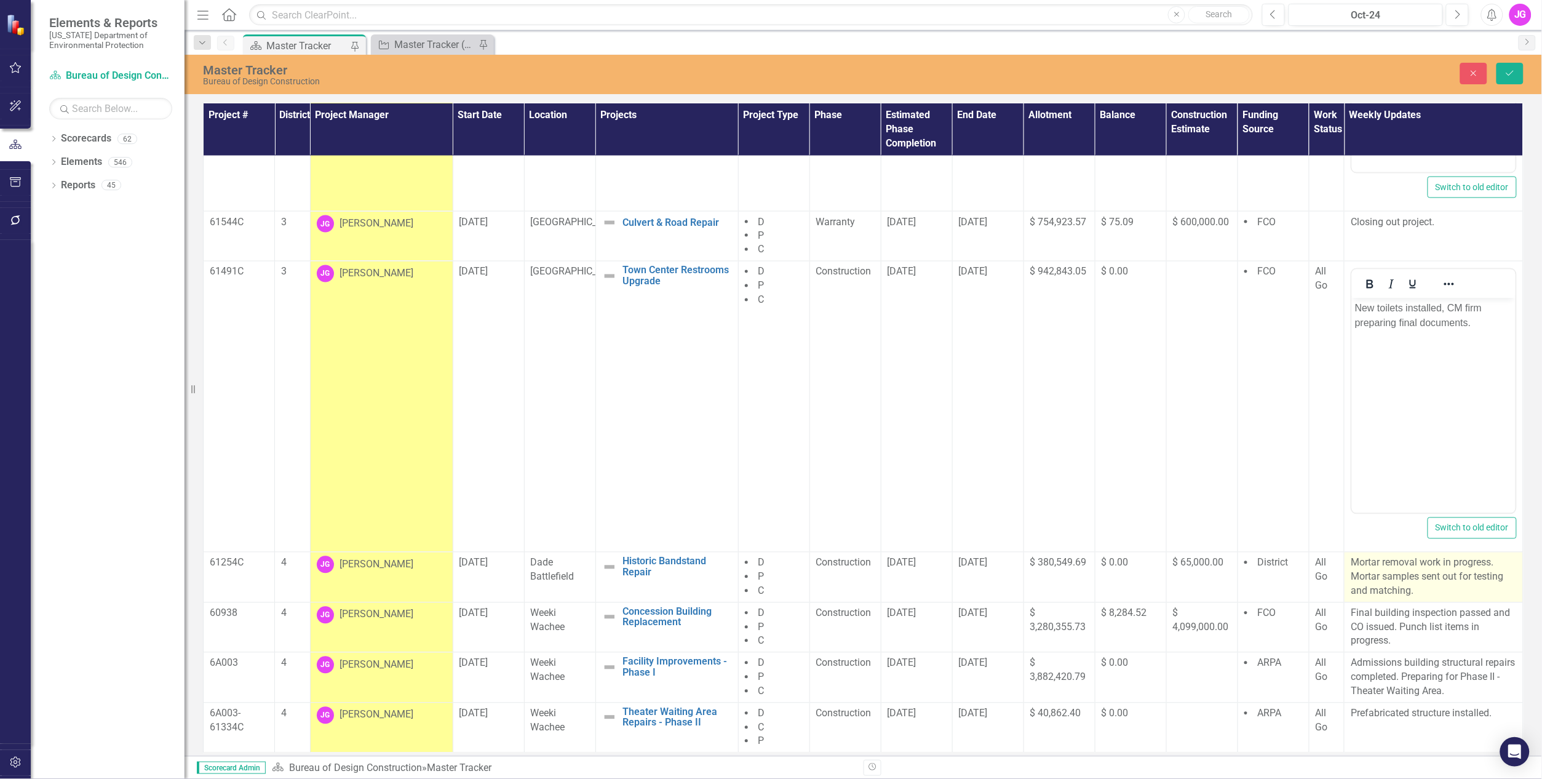
click at [1421, 590] on p "Mortar removal work in progress. Mortar samples sent out for testing and matchi…" at bounding box center [1434, 577] width 166 height 42
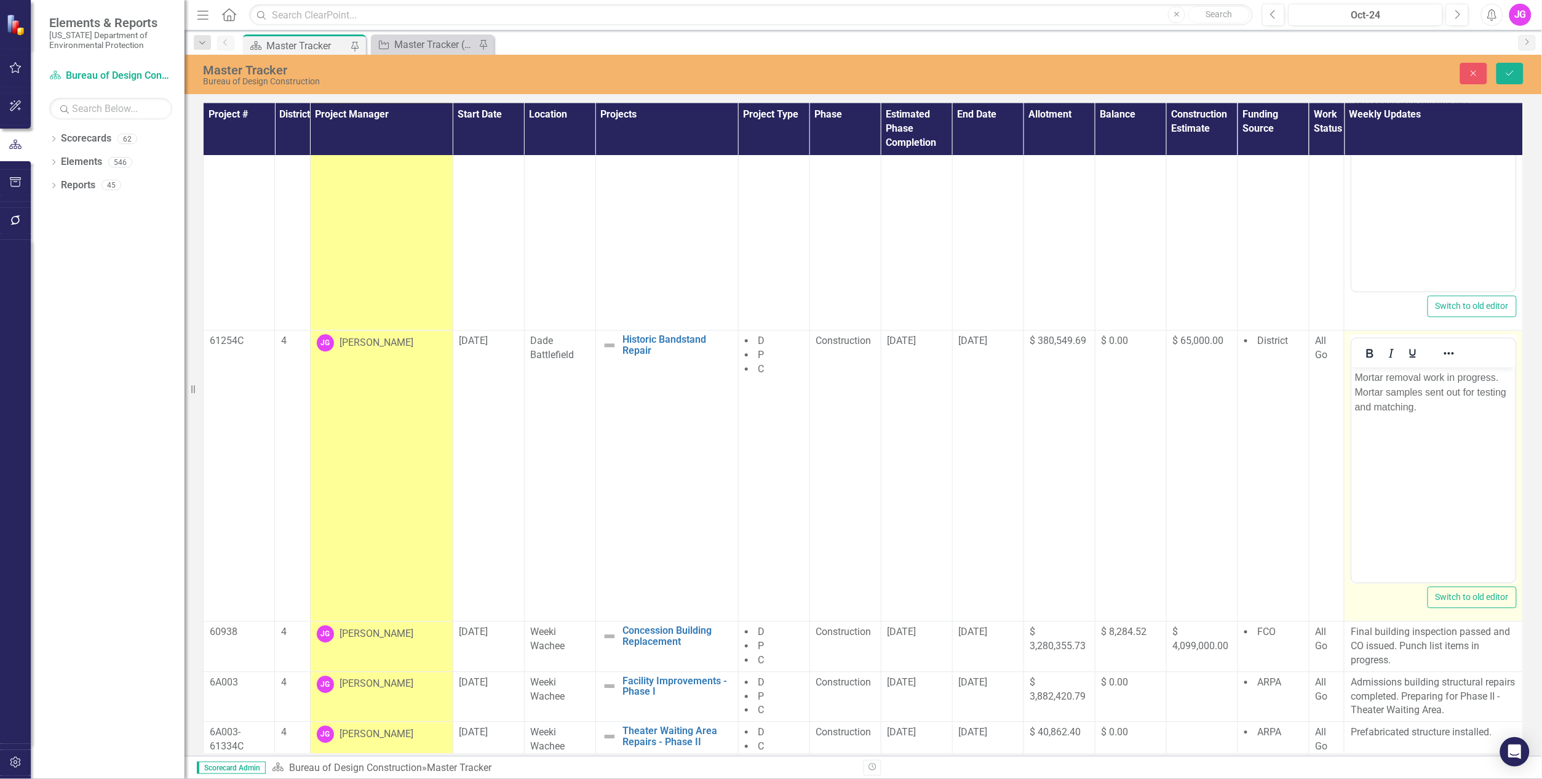
scroll to position [1095, 0]
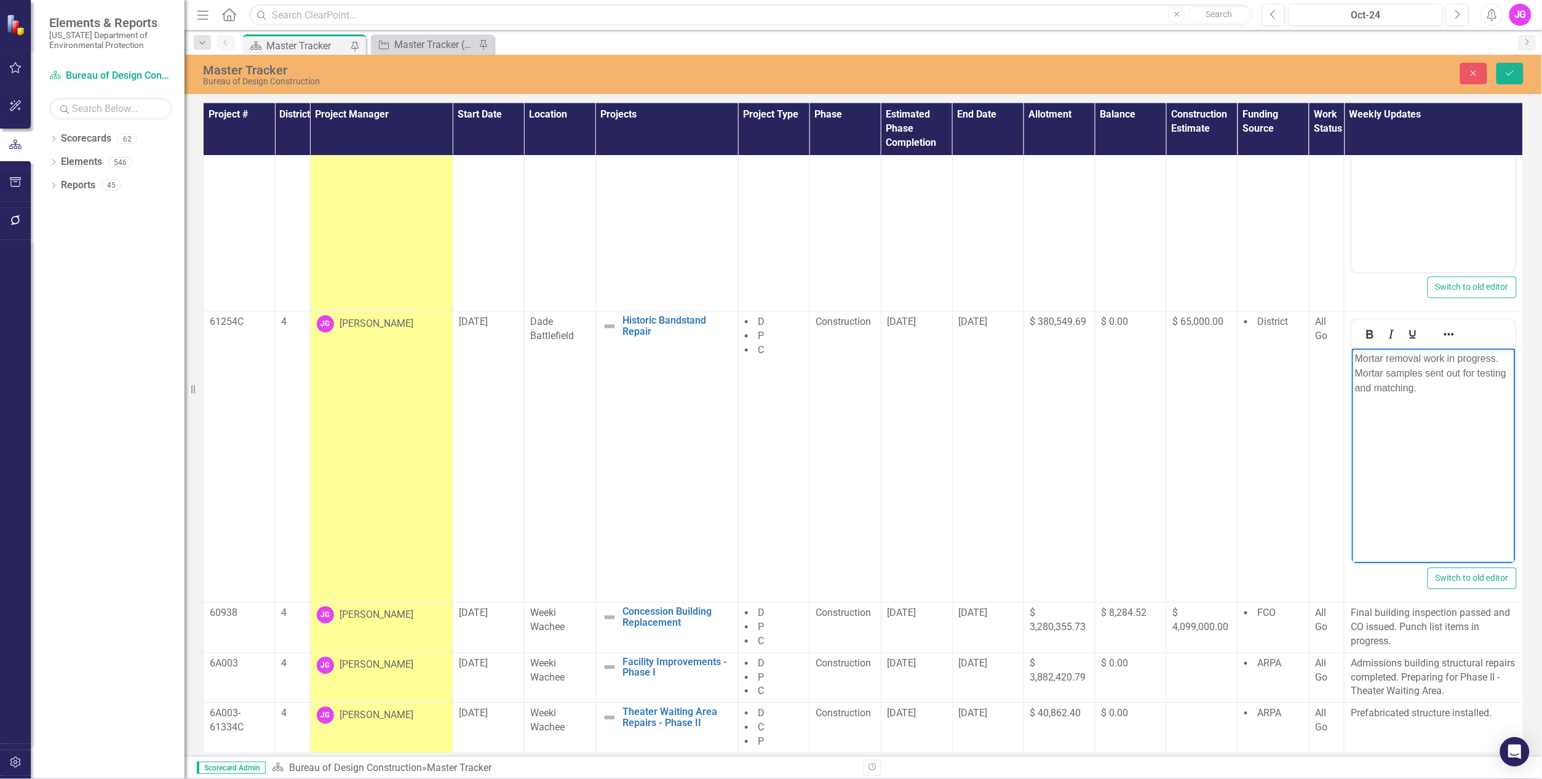
drag, startPoint x: 1435, startPoint y: 399, endPoint x: 1338, endPoint y: 348, distance: 109.2
click at [1351, 348] on html "Mortar removal work in progress. Mortar samples sent out for testing and matchi…" at bounding box center [1433, 440] width 164 height 185
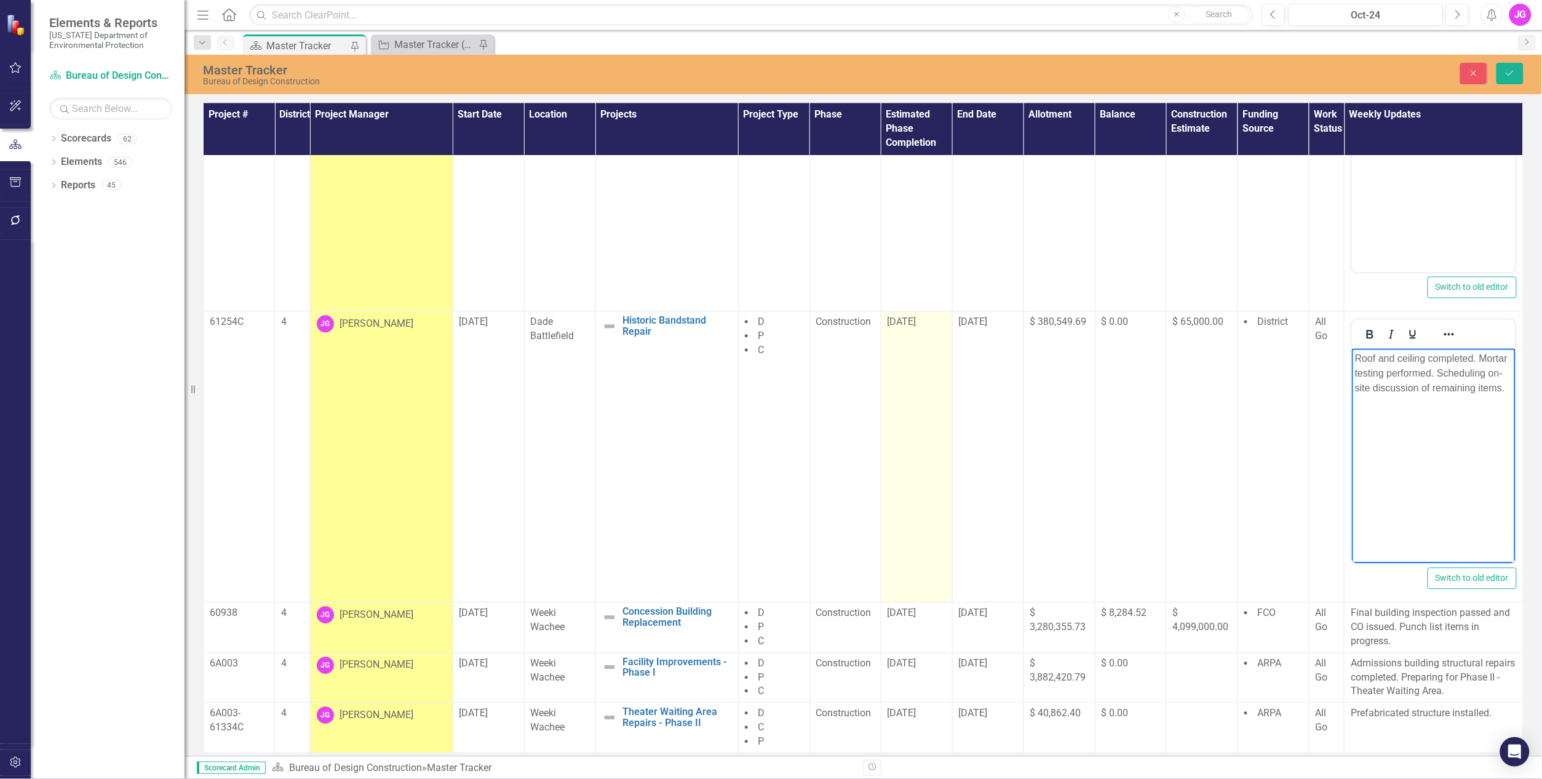
click at [907, 388] on td "[DATE]" at bounding box center [916, 457] width 71 height 291
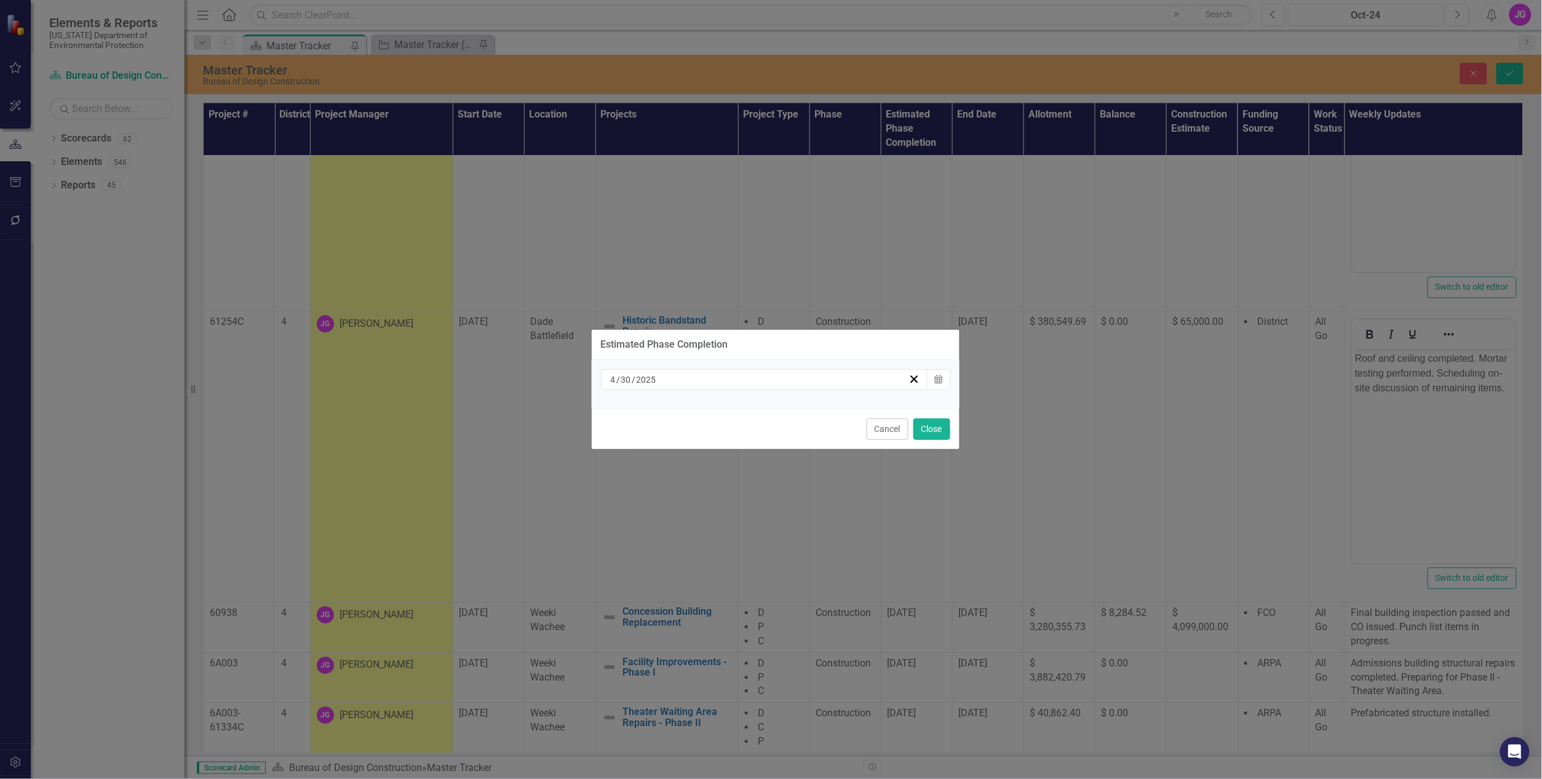
drag, startPoint x: 907, startPoint y: 388, endPoint x: 937, endPoint y: 395, distance: 30.3
click at [932, 403] on div "[DATE] Calendar" at bounding box center [776, 384] width 368 height 49
click at [938, 380] on icon "Calendar" at bounding box center [938, 379] width 7 height 9
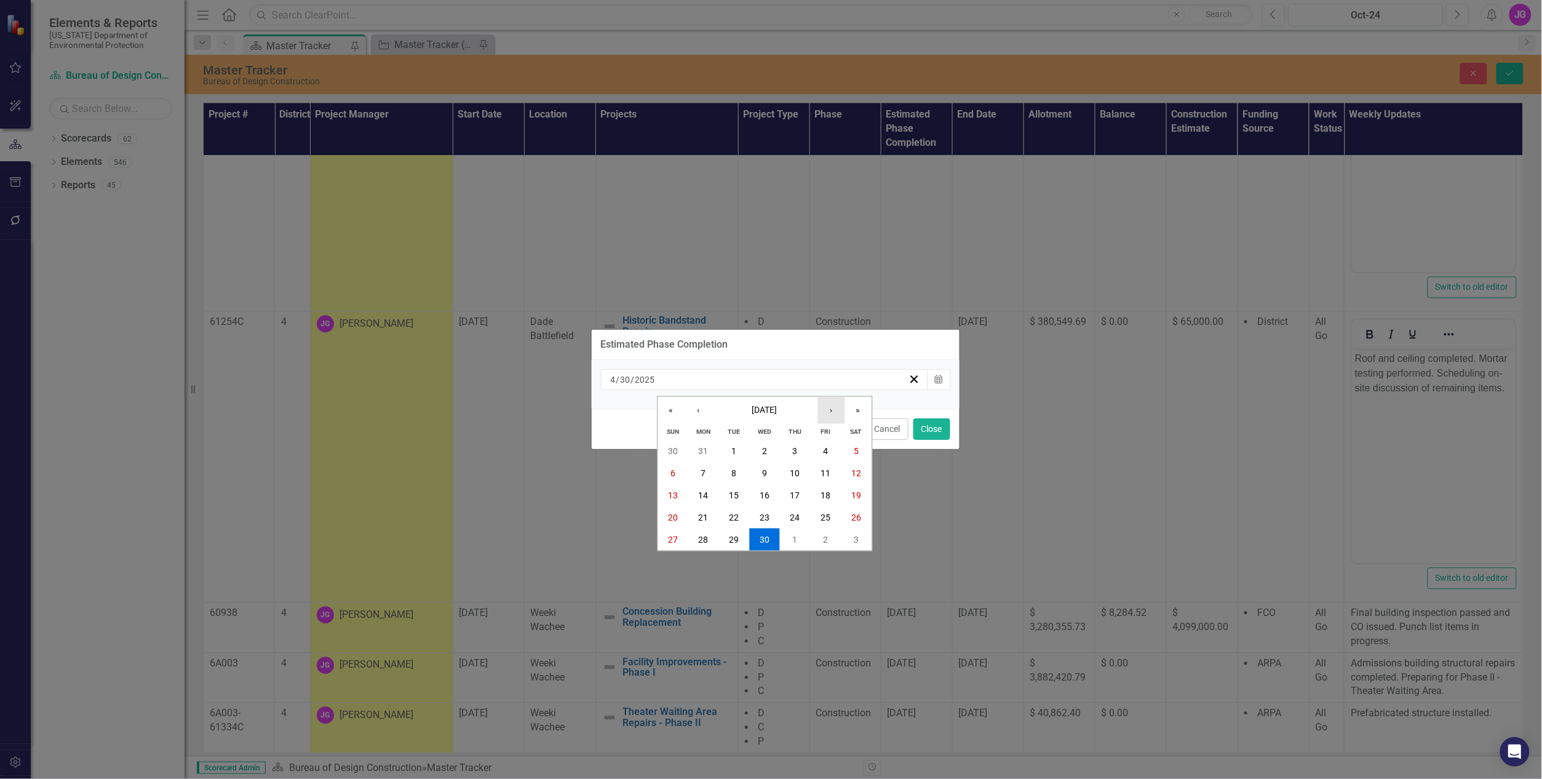
click at [832, 404] on button "›" at bounding box center [830, 410] width 27 height 27
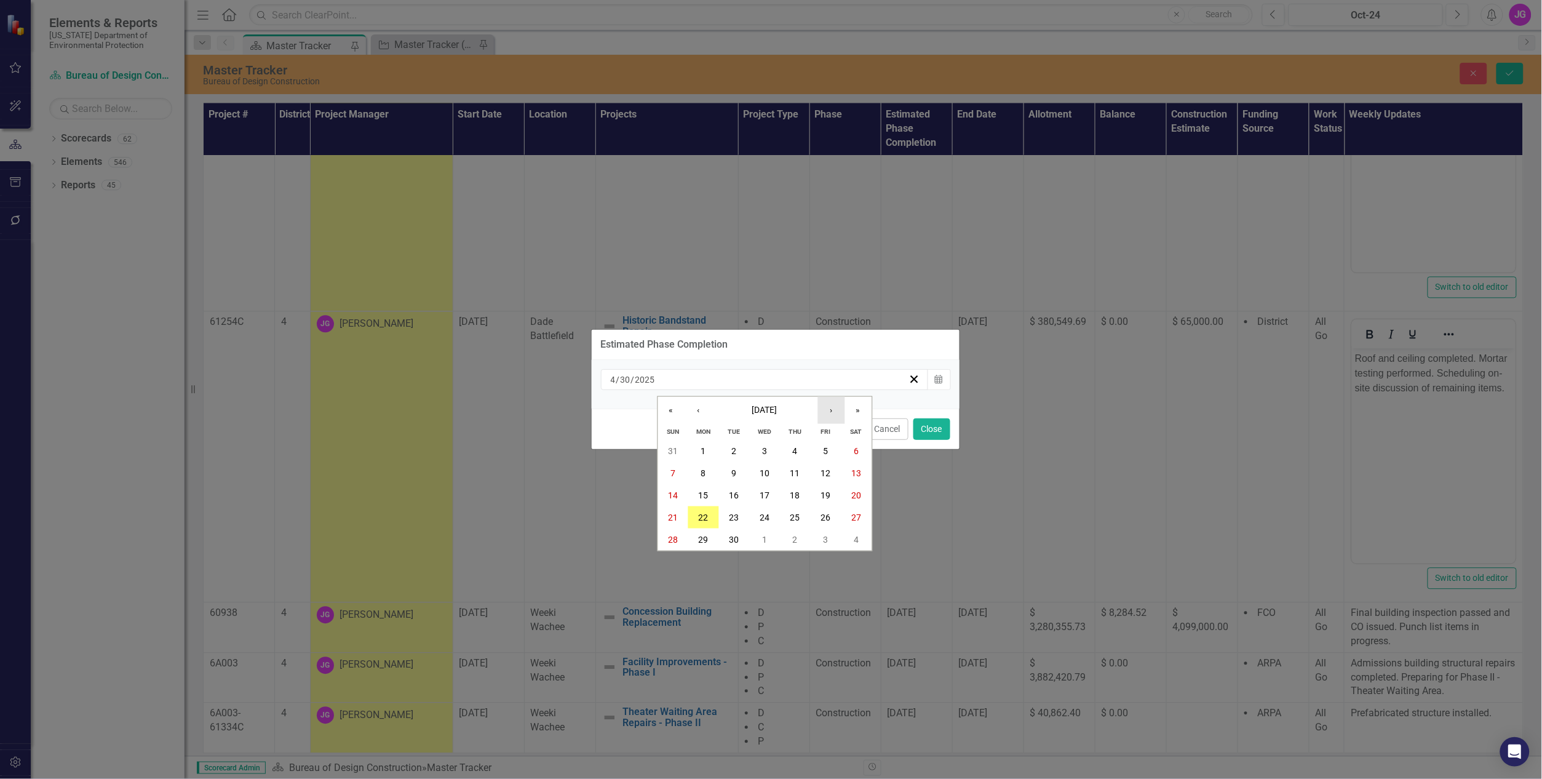
click at [832, 404] on button "›" at bounding box center [830, 410] width 27 height 27
click at [823, 538] on abbr "31" at bounding box center [826, 539] width 10 height 10
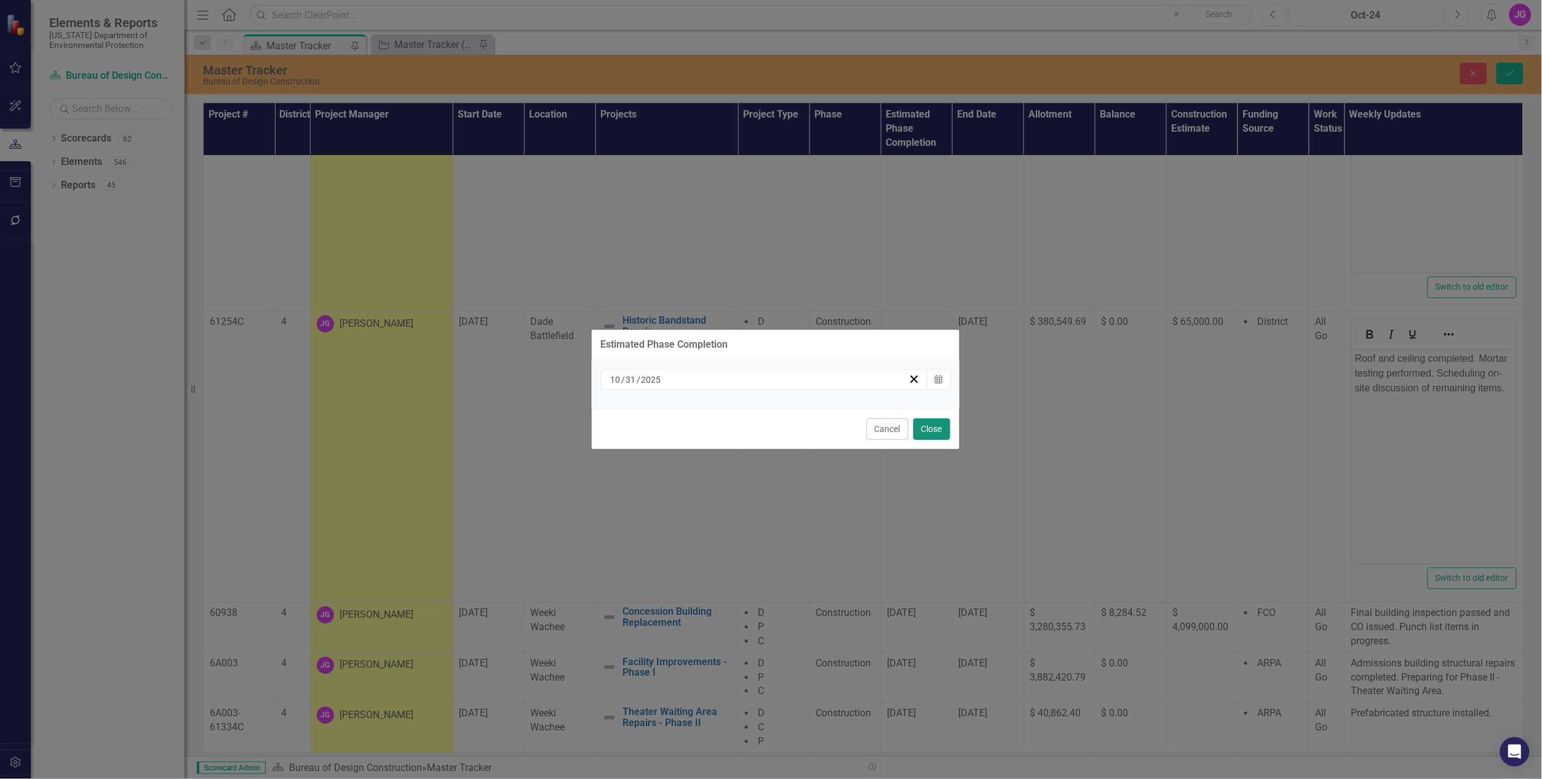
click at [929, 431] on button "Close" at bounding box center [931, 429] width 37 height 22
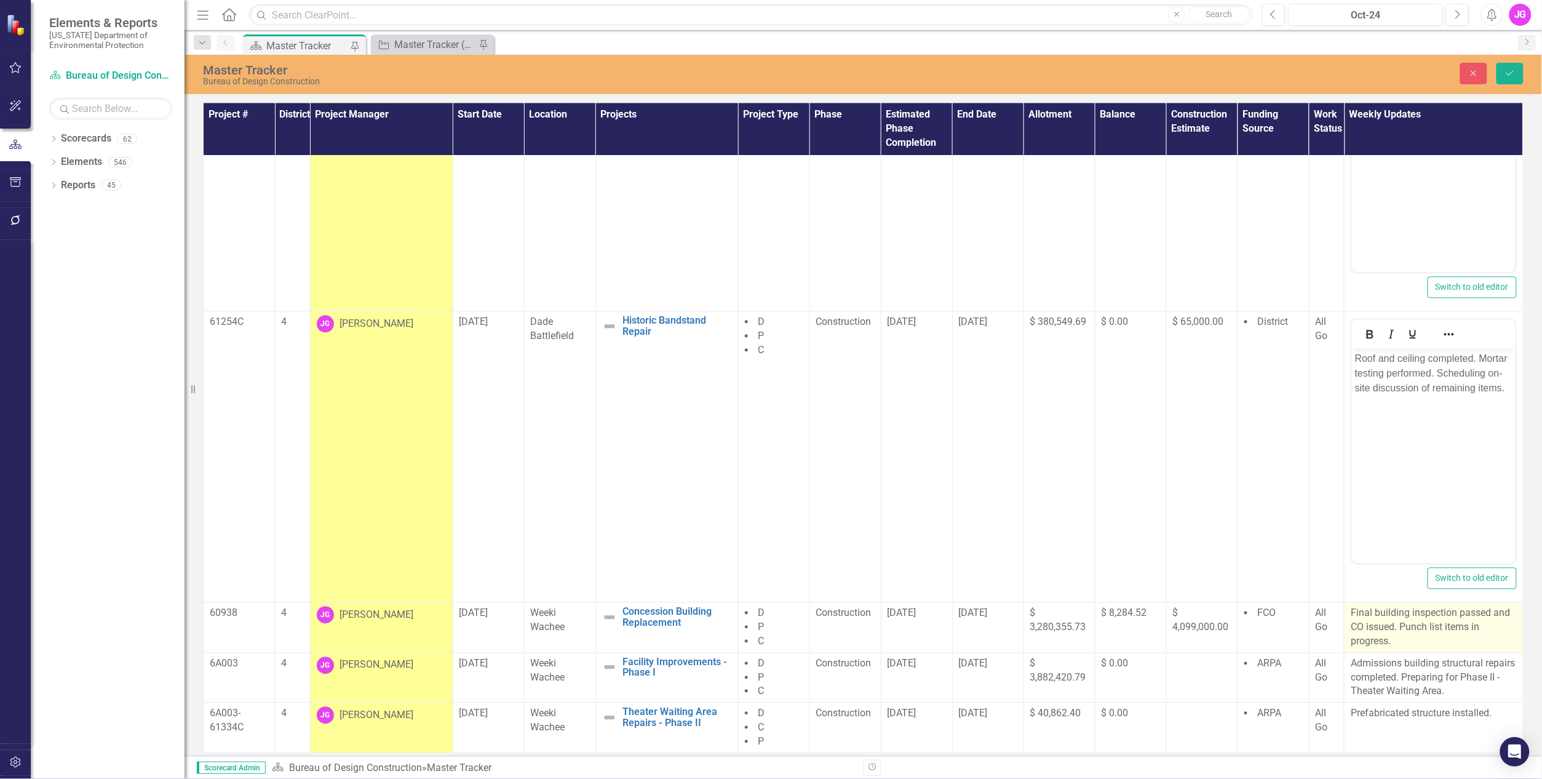
click at [1392, 633] on p "Final building inspection passed and CO issued. Punch list items in progress." at bounding box center [1434, 627] width 166 height 42
click at [1392, 632] on p "Final building inspection passed and CO issued. Punch list items in progress." at bounding box center [1434, 627] width 166 height 42
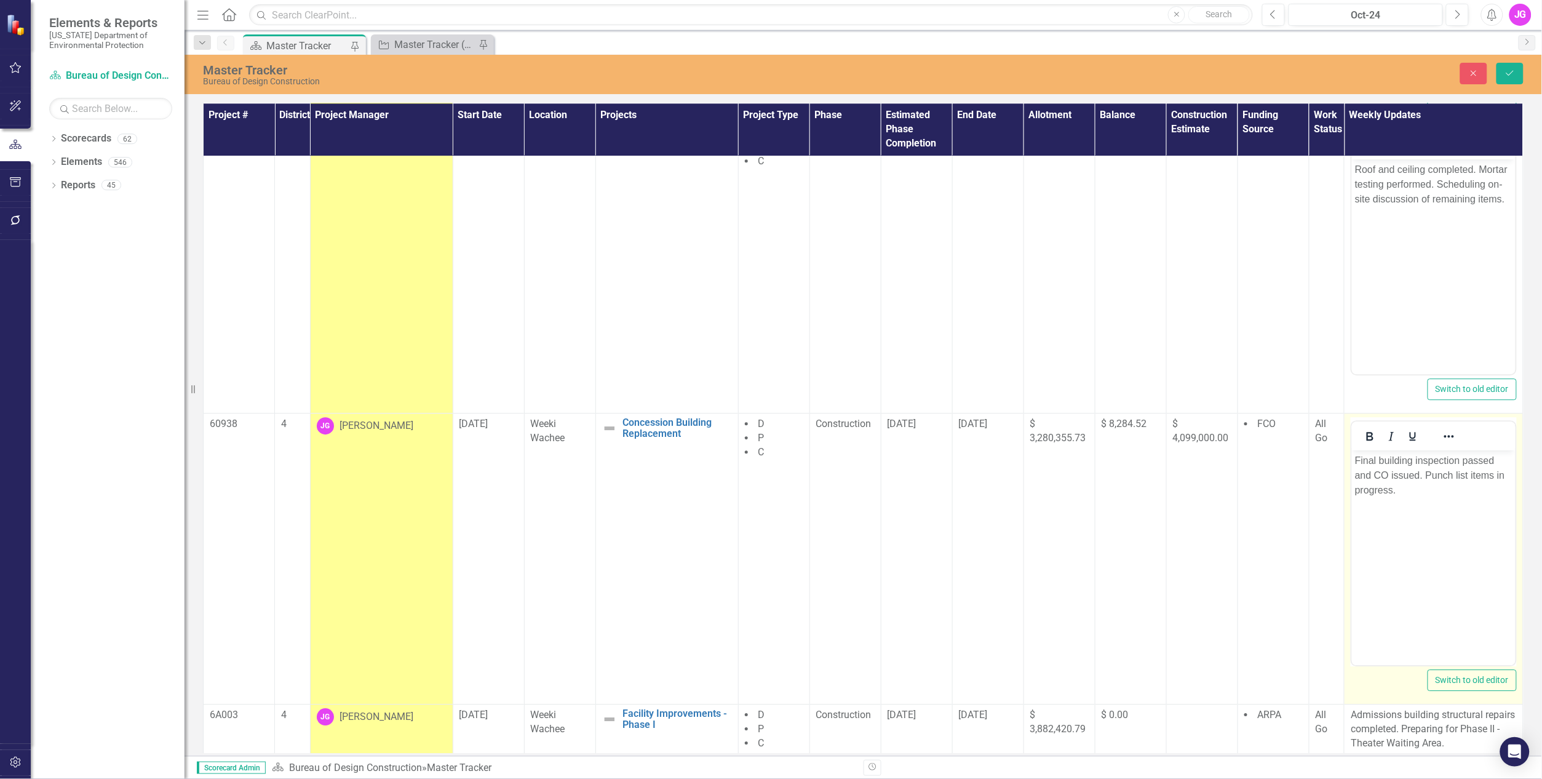
scroll to position [1336, 0]
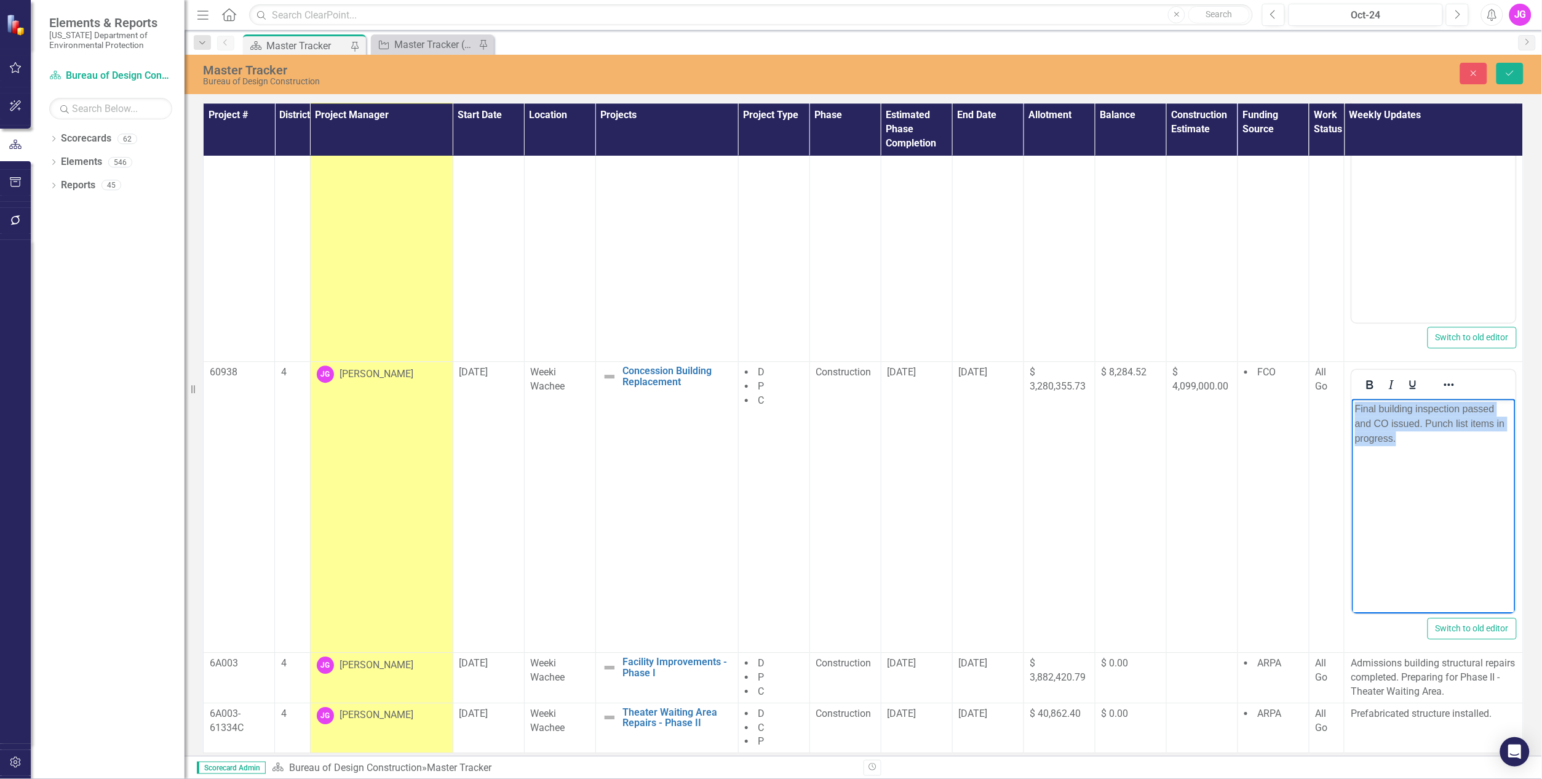
drag, startPoint x: 1402, startPoint y: 450, endPoint x: 1356, endPoint y: 409, distance: 61.4
click at [1356, 409] on body "Final building inspection passed and CO issued. Punch list items in progress." at bounding box center [1433, 490] width 164 height 185
click at [1359, 411] on p "Closing out project." at bounding box center [1432, 408] width 157 height 15
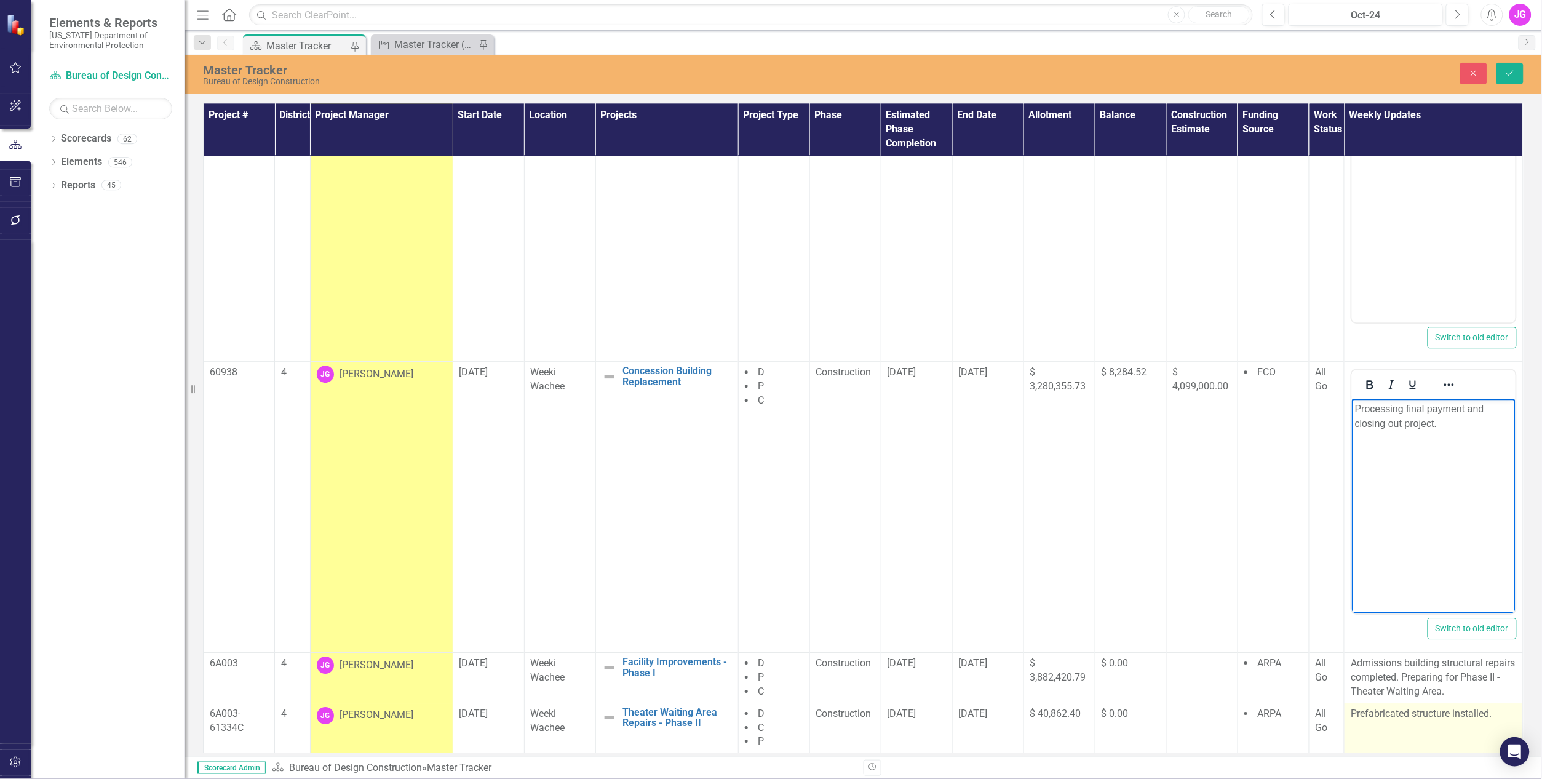
click at [1382, 723] on td "Prefabricated structure installed." at bounding box center [1433, 727] width 179 height 50
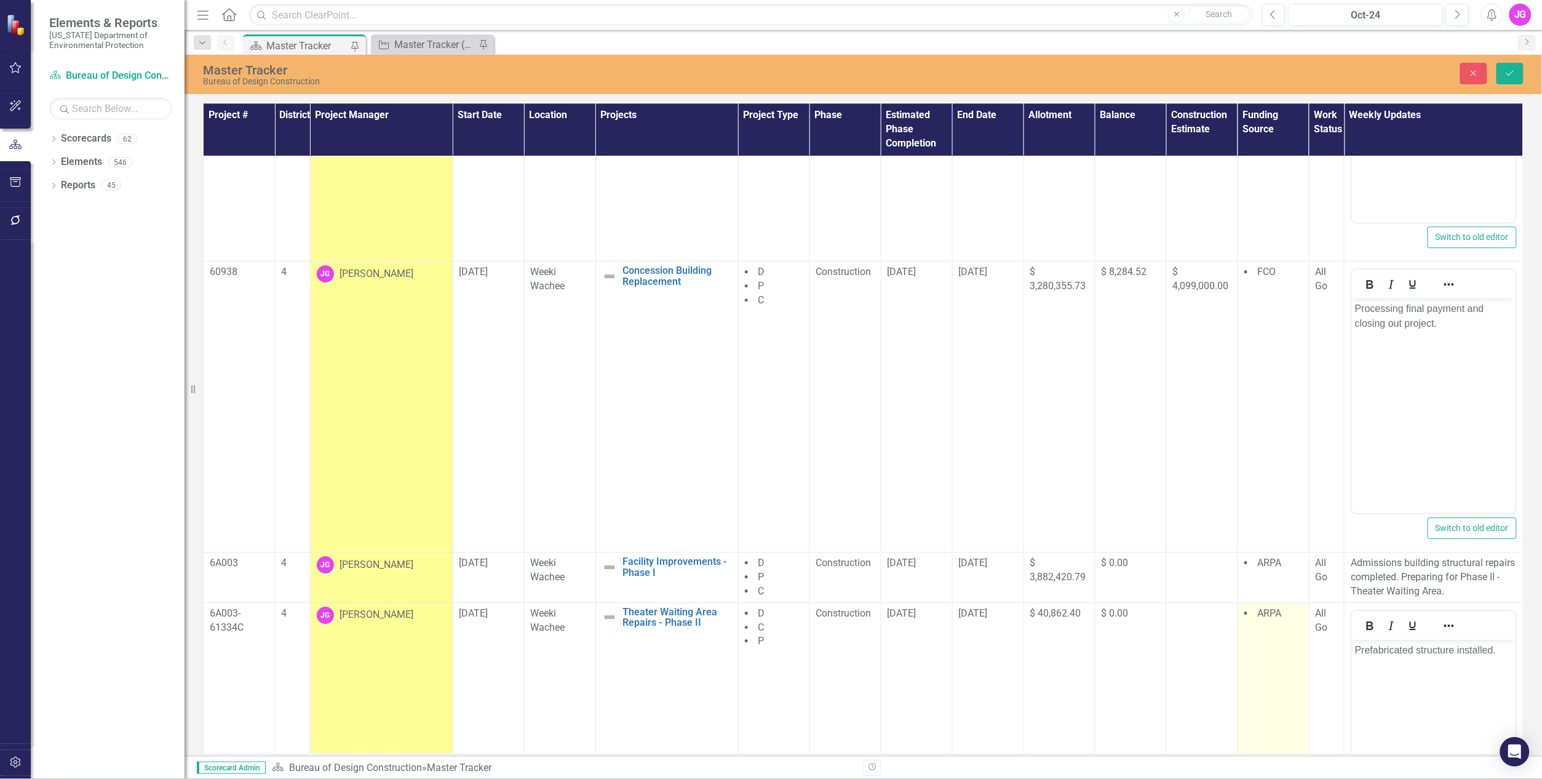
scroll to position [1577, 0]
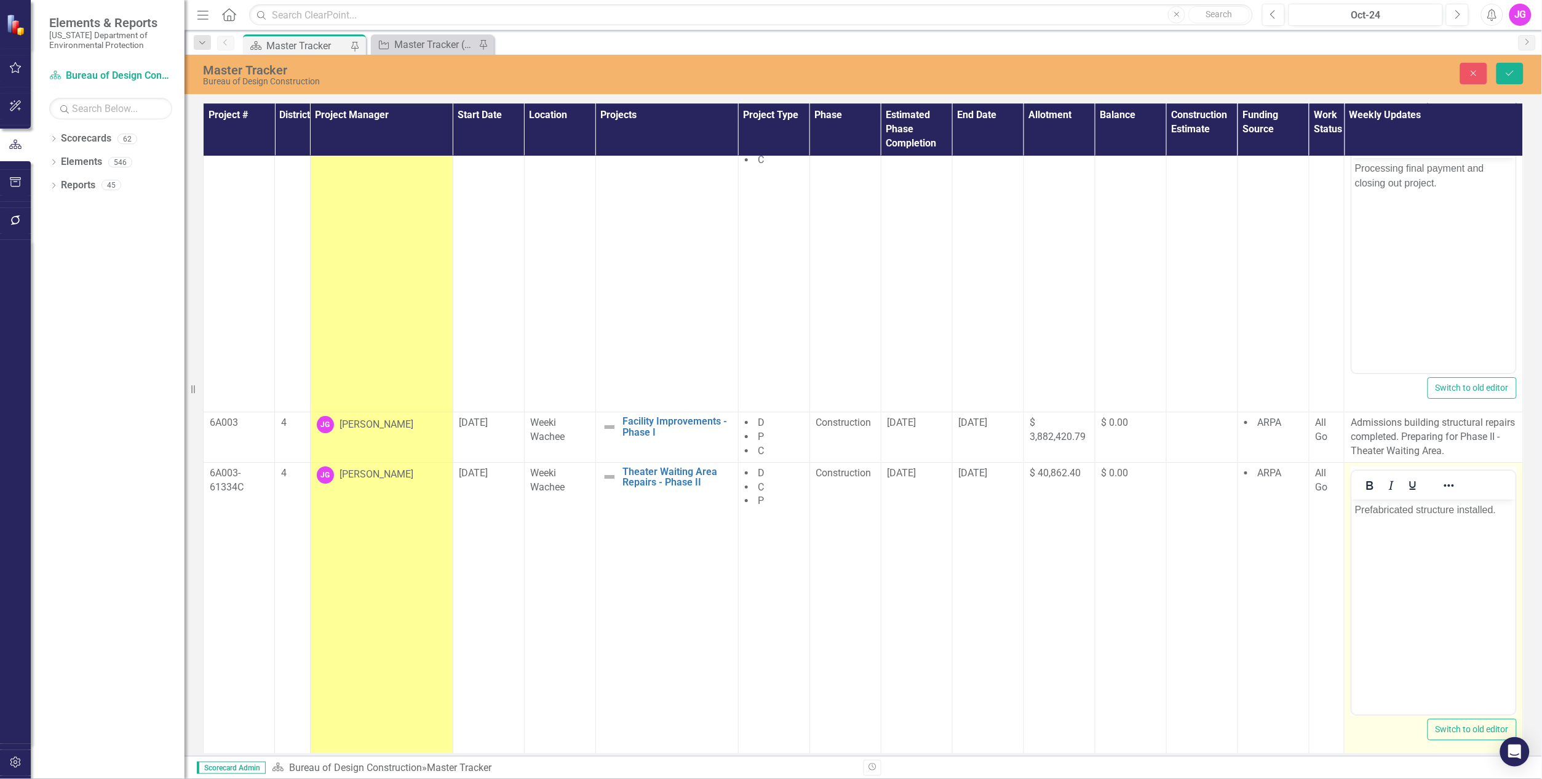
click at [1445, 536] on body "Prefabricated structure installed." at bounding box center [1433, 591] width 164 height 185
click at [1448, 523] on body "Prefabricated structure installed." at bounding box center [1433, 591] width 164 height 185
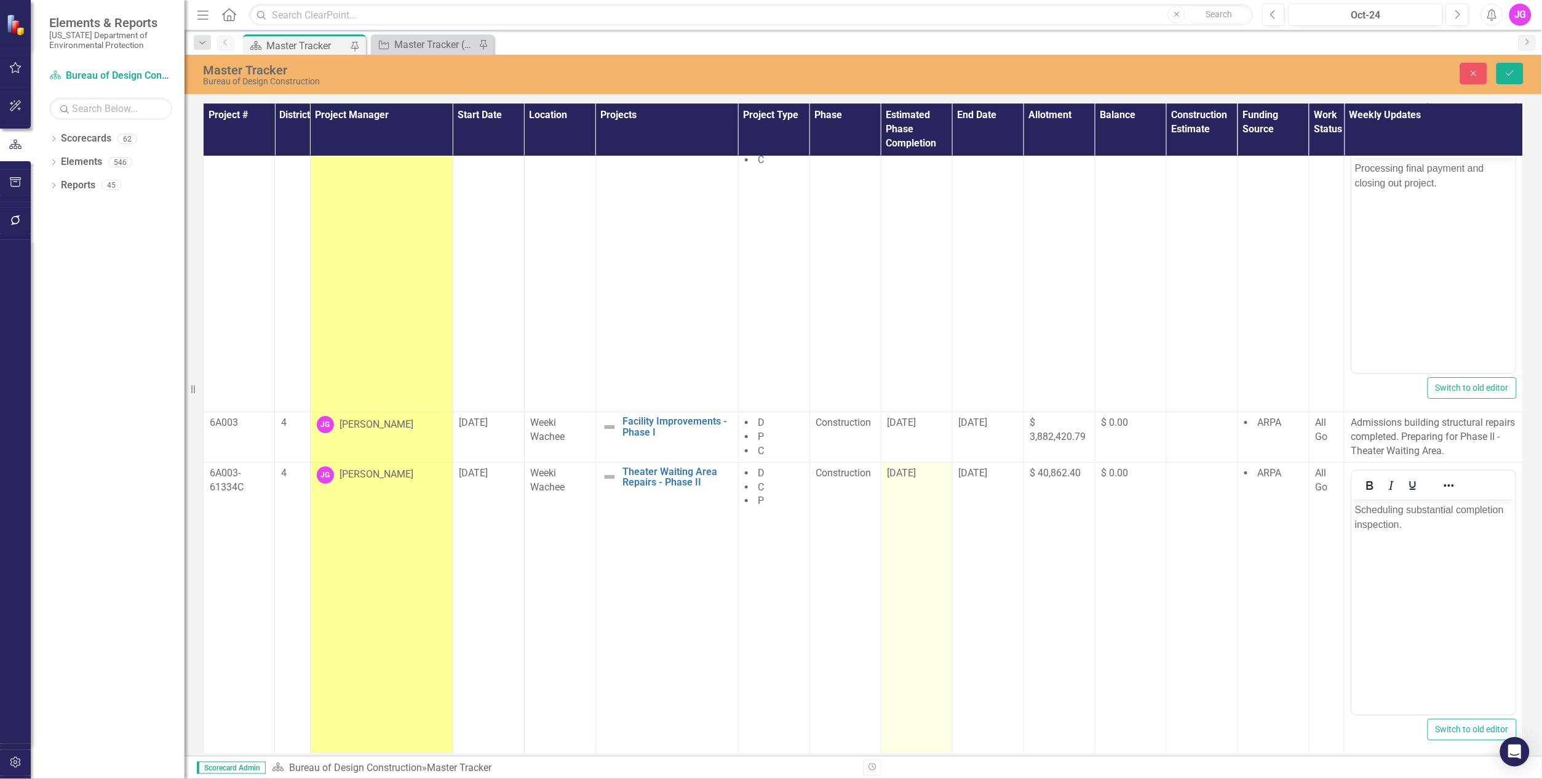
click at [908, 494] on td "[DATE]" at bounding box center [916, 607] width 71 height 291
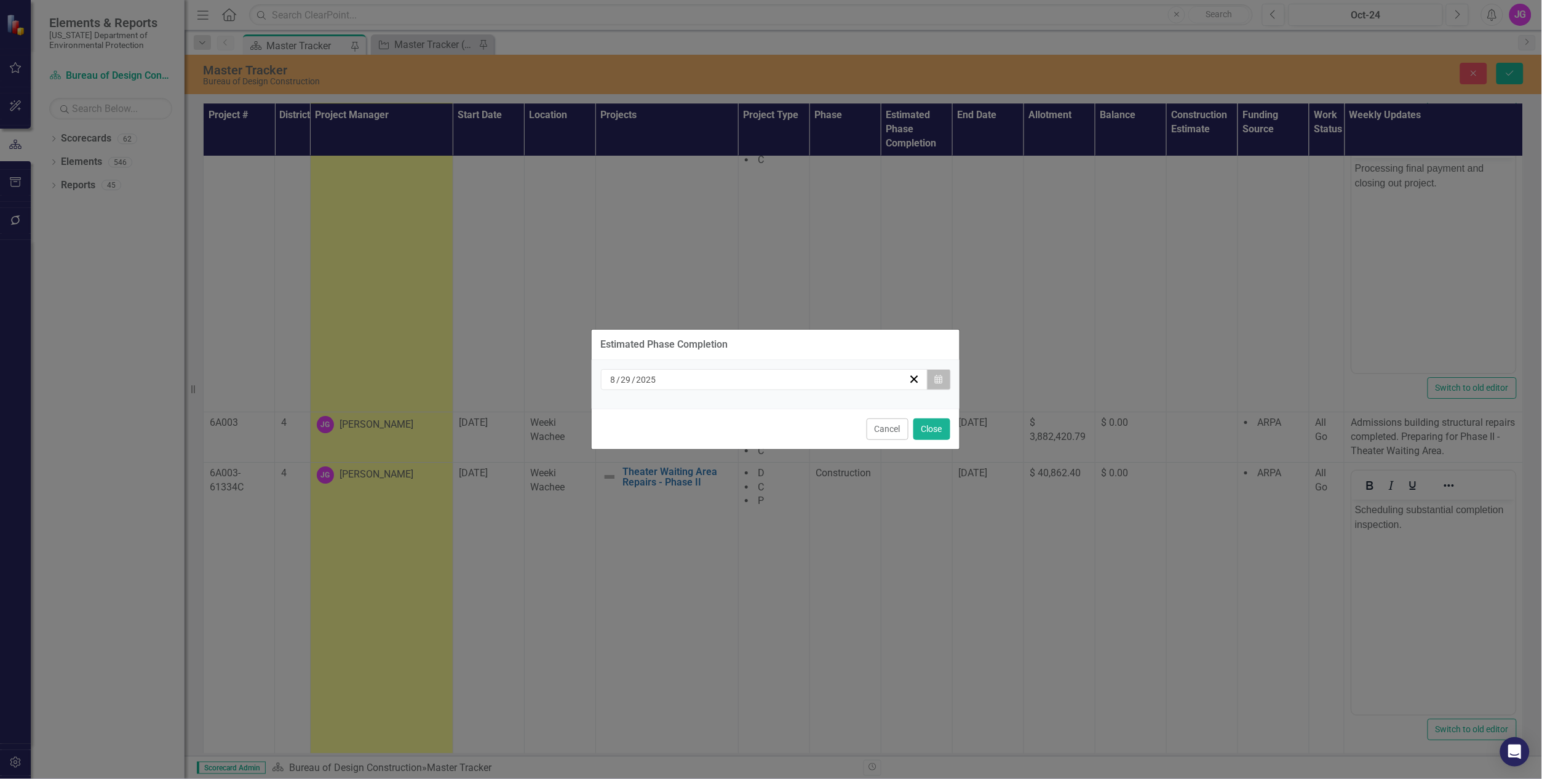
drag, startPoint x: 908, startPoint y: 494, endPoint x: 934, endPoint y: 376, distance: 121.5
click at [934, 376] on button "Calendar" at bounding box center [938, 379] width 23 height 21
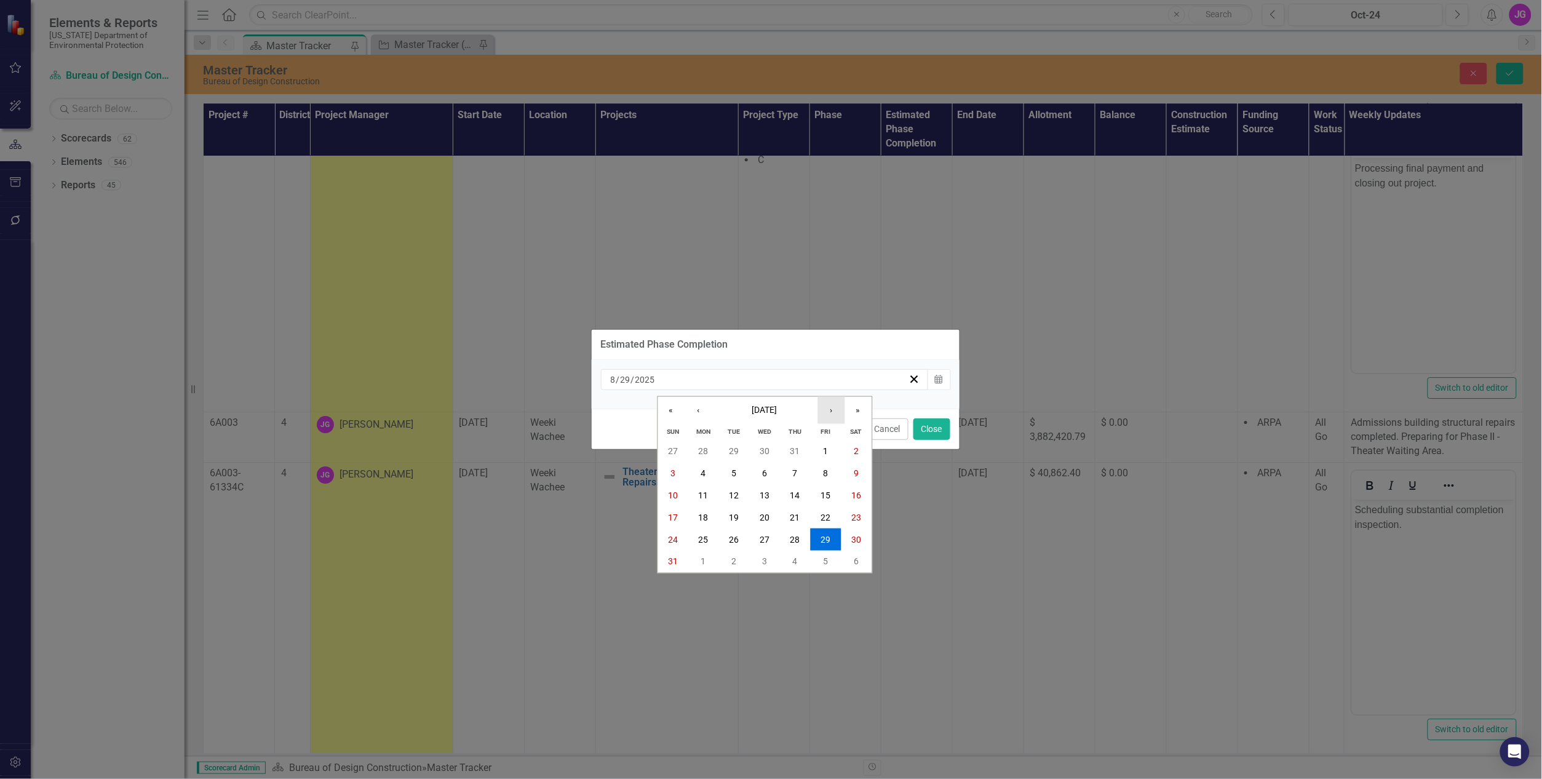
click at [833, 410] on button "›" at bounding box center [830, 410] width 27 height 27
click at [709, 412] on button "‹" at bounding box center [698, 410] width 27 height 27
click at [835, 469] on button "10" at bounding box center [826, 473] width 31 height 22
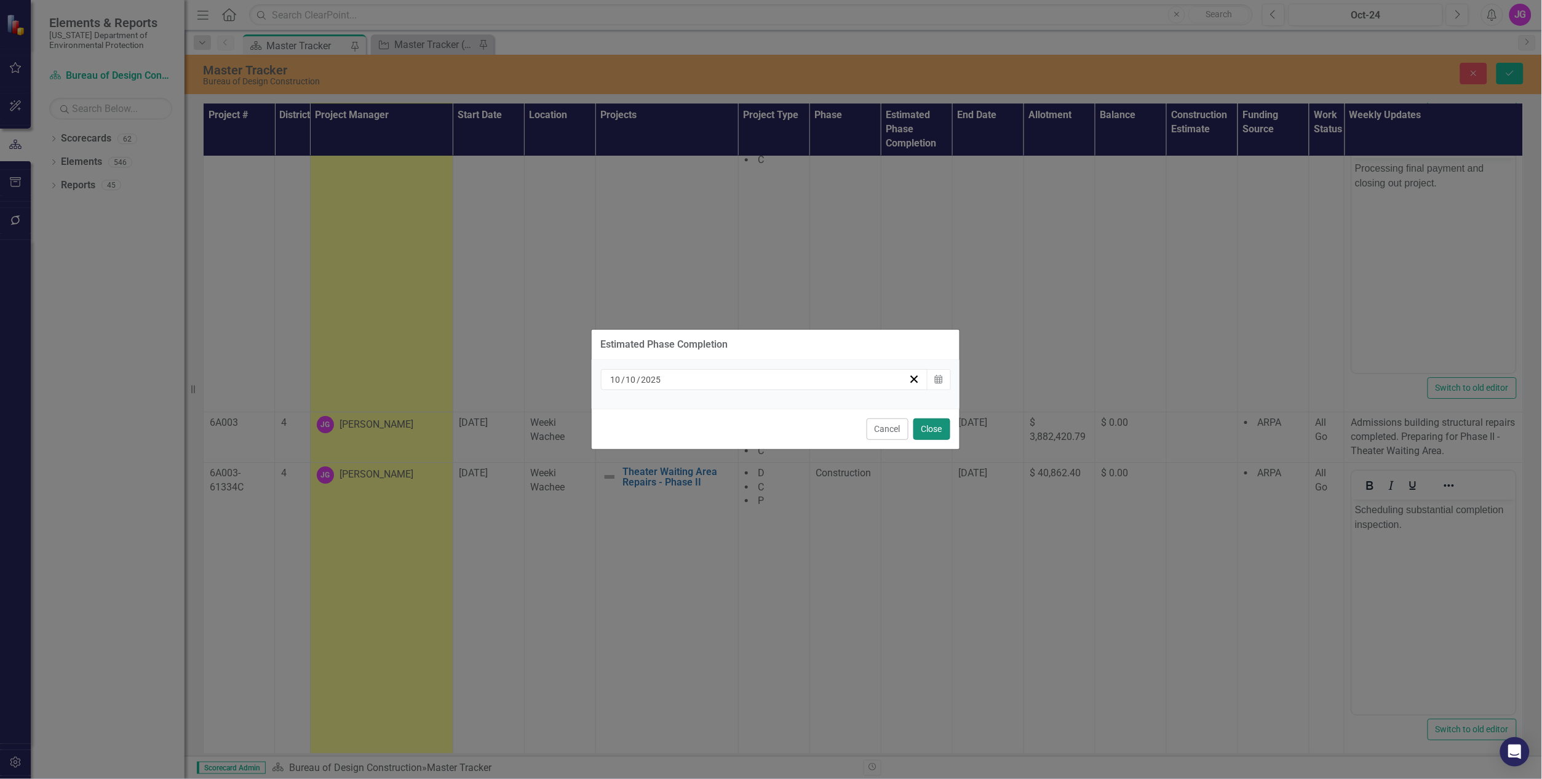
click at [930, 425] on button "Close" at bounding box center [931, 429] width 37 height 22
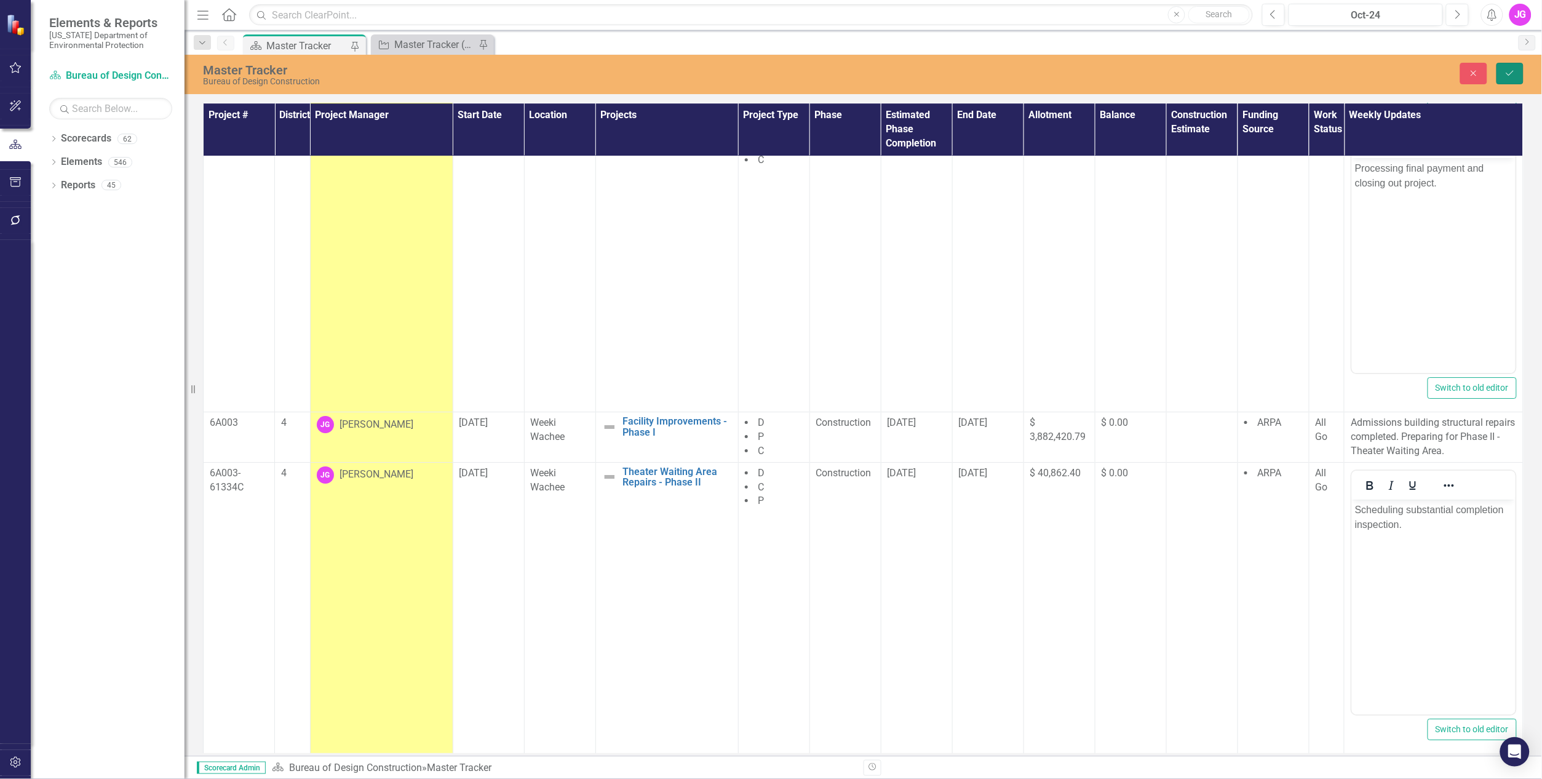
click at [1512, 77] on button "Save" at bounding box center [1509, 74] width 27 height 22
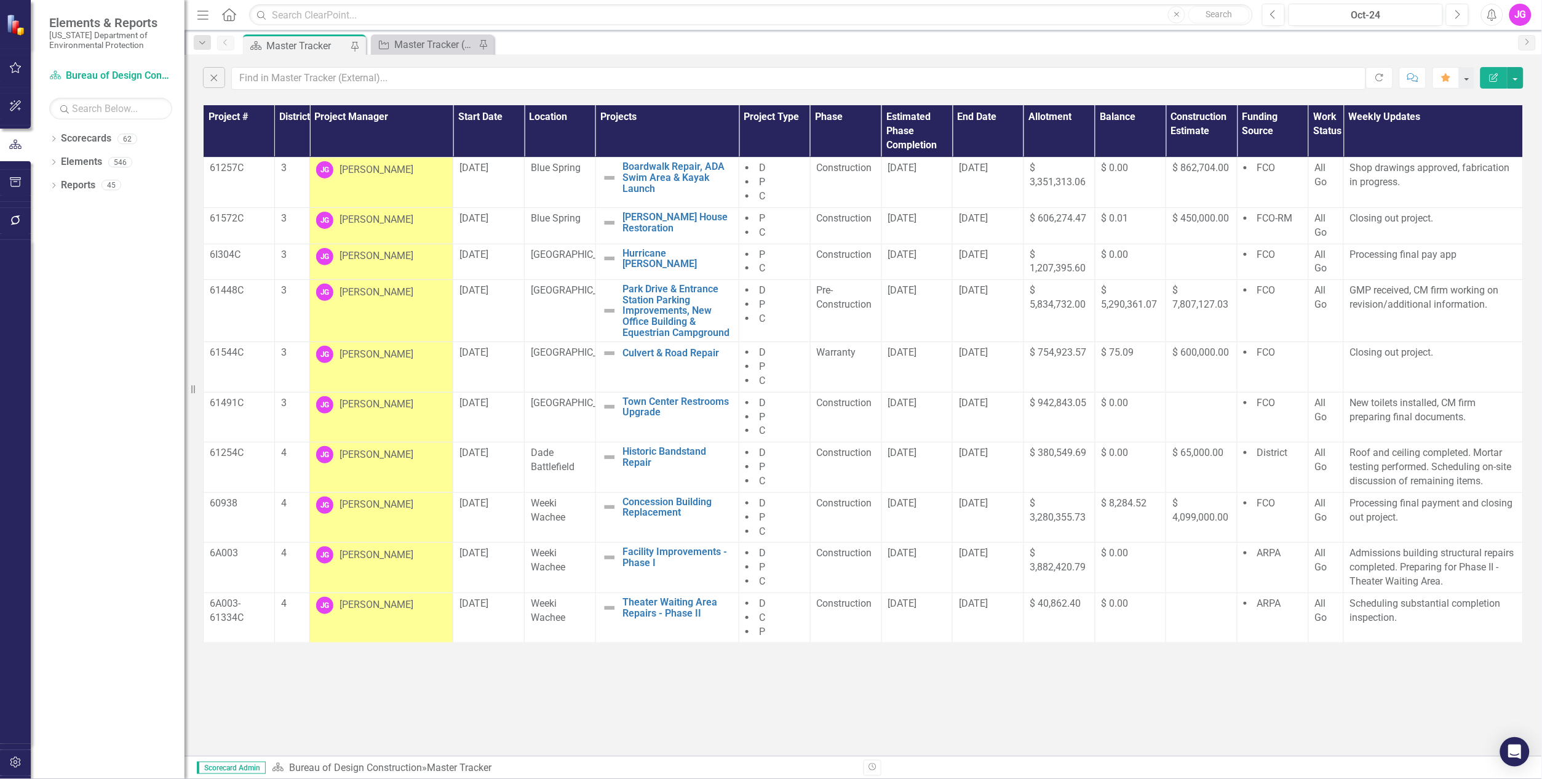
click at [1491, 97] on div "Close Refresh Comment Favorite Edit Report Project # District Project Manager S…" at bounding box center [863, 405] width 1357 height 701
drag, startPoint x: 62, startPoint y: 299, endPoint x: 86, endPoint y: 303, distance: 25.0
click at [62, 299] on div "Dropdown Scorecards 62 Dropdown [US_STATE] Department of Environmental Protecti…" at bounding box center [108, 454] width 154 height 650
click at [985, 46] on div "Scorecard Master Tracker Pin Project Master Tracker (External) Pin" at bounding box center [876, 44] width 1272 height 20
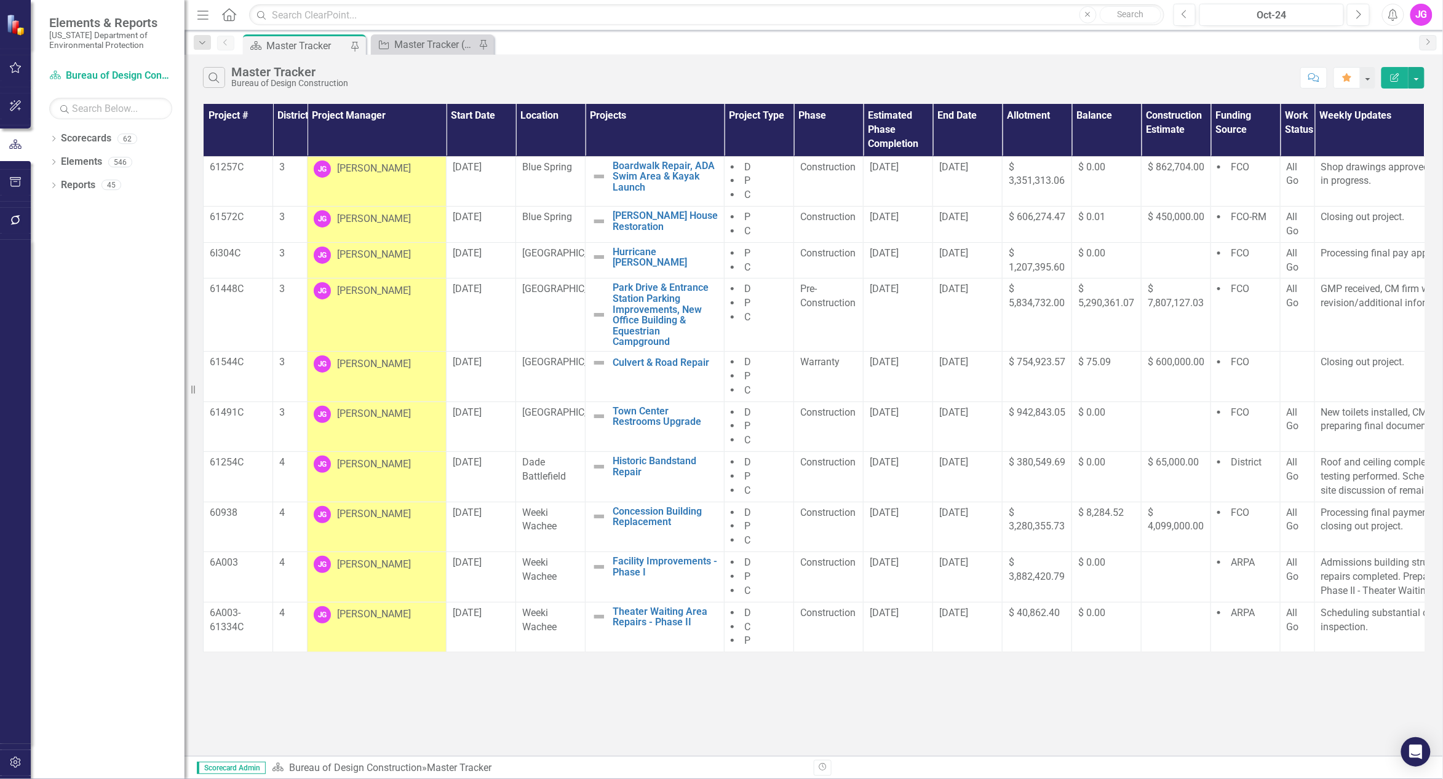
drag, startPoint x: 1053, startPoint y: 77, endPoint x: 993, endPoint y: 90, distance: 61.0
click at [1053, 77] on div "Search Master Tracker Bureau of Design Construction" at bounding box center [748, 77] width 1091 height 21
click at [633, 79] on div "Search Master Tracker Bureau of Design Construction" at bounding box center [748, 77] width 1091 height 21
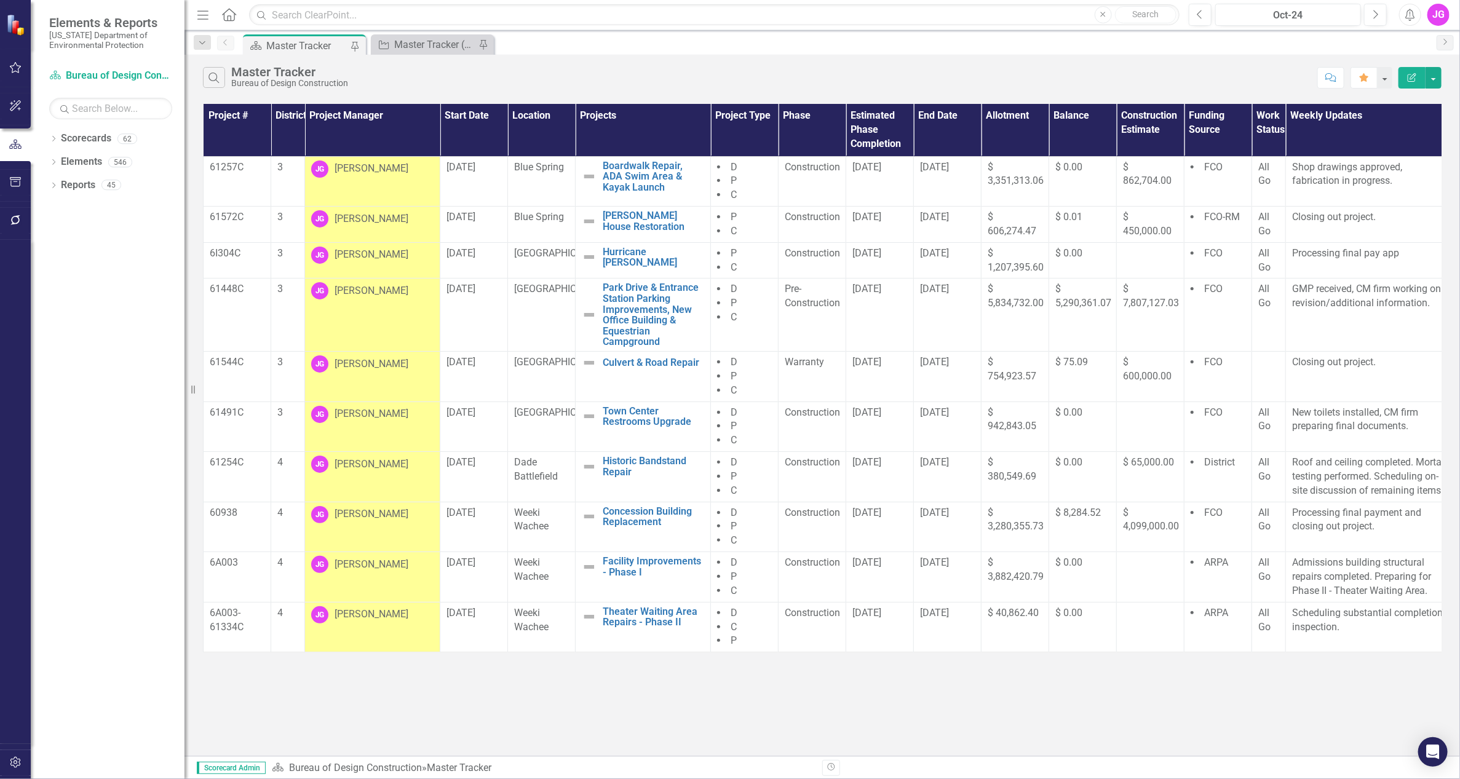
click at [1218, 76] on div "Search Master Tracker Bureau of Design Construction" at bounding box center [757, 77] width 1108 height 21
click at [1007, 67] on div "Search Master Tracker Bureau of Design Construction" at bounding box center [757, 77] width 1108 height 21
click at [1005, 78] on div "Search Master Tracker Bureau of Design Construction" at bounding box center [757, 77] width 1108 height 21
click at [1313, 322] on td "GMP received, CM firm working on revision/additional information." at bounding box center [1370, 315] width 169 height 73
drag, startPoint x: 1028, startPoint y: 86, endPoint x: 884, endPoint y: 226, distance: 200.5
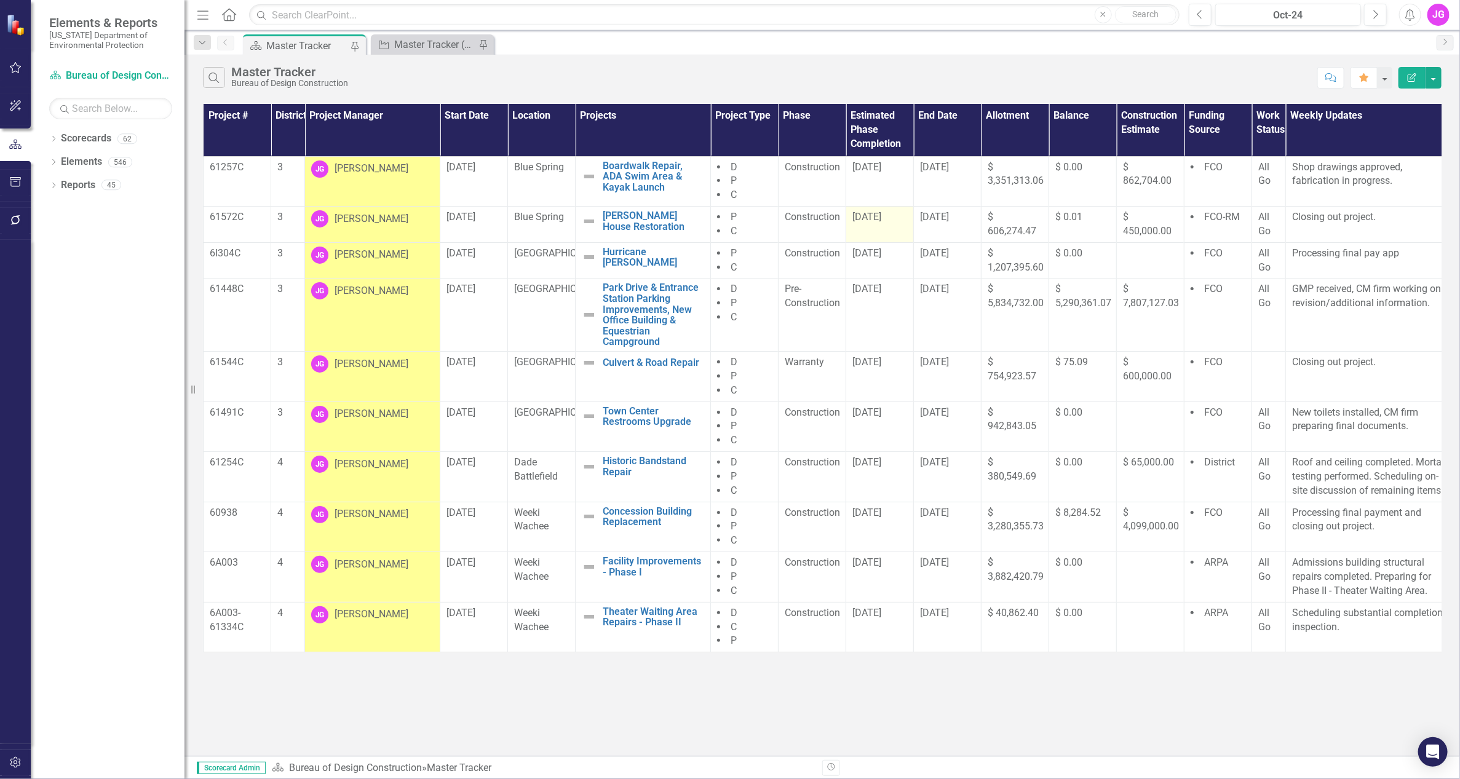
click at [1028, 86] on div "Search Master Tracker Bureau of Design Construction" at bounding box center [757, 77] width 1108 height 21
click at [1264, 343] on td "All Go" at bounding box center [1269, 315] width 34 height 73
drag, startPoint x: 1170, startPoint y: 305, endPoint x: 1148, endPoint y: 321, distance: 26.8
click at [1170, 305] on span "$ 7,807,127.03" at bounding box center [1151, 296] width 56 height 26
drag, startPoint x: 1313, startPoint y: 384, endPoint x: 550, endPoint y: 242, distance: 775.6
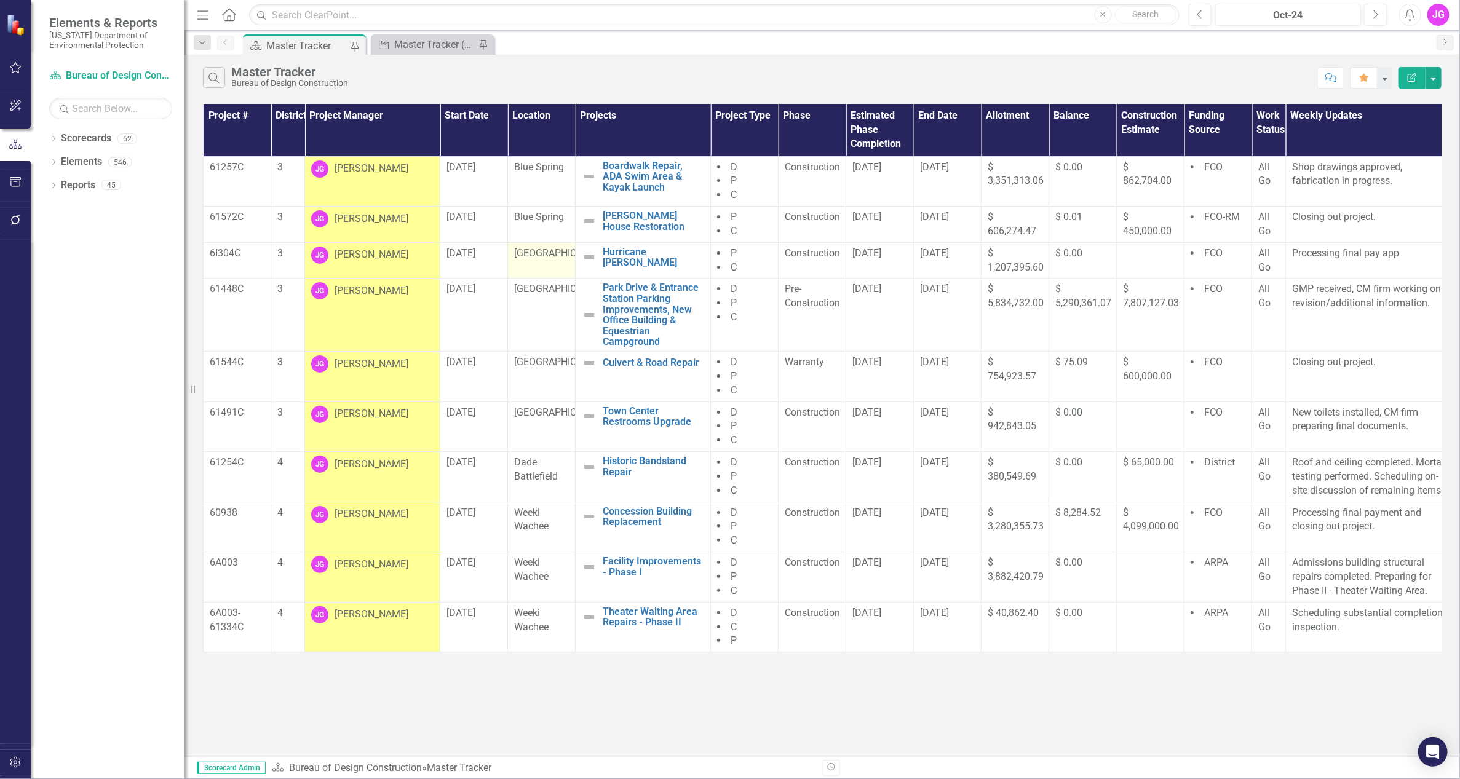
click at [1313, 384] on td "Closing out project." at bounding box center [1370, 377] width 169 height 50
drag, startPoint x: 1007, startPoint y: 47, endPoint x: 999, endPoint y: 46, distance: 7.6
click at [1007, 47] on div "Scorecard Master Tracker Pin Project Master Tracker (External) Pin" at bounding box center [835, 44] width 1190 height 20
click at [1064, 63] on div "Search Master Tracker Bureau of Design Construction Comment Favorite Edit Report" at bounding box center [823, 75] width 1276 height 40
click at [1015, 39] on div "Scorecard Master Tracker Pin Project Master Tracker (External) Pin" at bounding box center [835, 44] width 1190 height 20
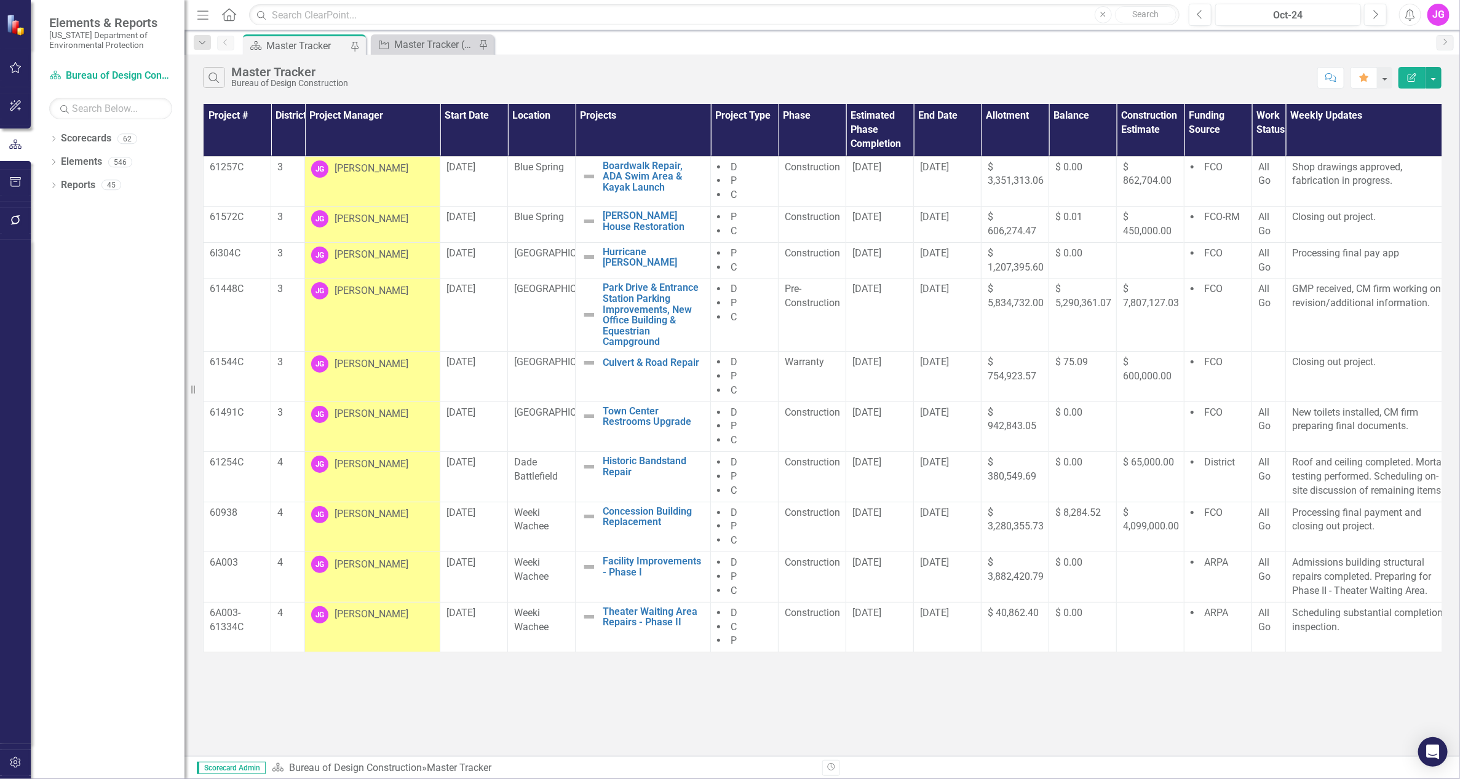
drag, startPoint x: 954, startPoint y: 93, endPoint x: 955, endPoint y: 81, distance: 12.3
click at [954, 93] on div "Search Master Tracker Bureau of Design Construction Comment Favorite Edit Report" at bounding box center [823, 75] width 1276 height 40
drag, startPoint x: 974, startPoint y: 66, endPoint x: 925, endPoint y: 179, distance: 122.6
click at [974, 67] on div "Search Master Tracker Bureau of Design Construction" at bounding box center [757, 77] width 1108 height 21
click at [1182, 438] on td at bounding box center [1151, 427] width 68 height 50
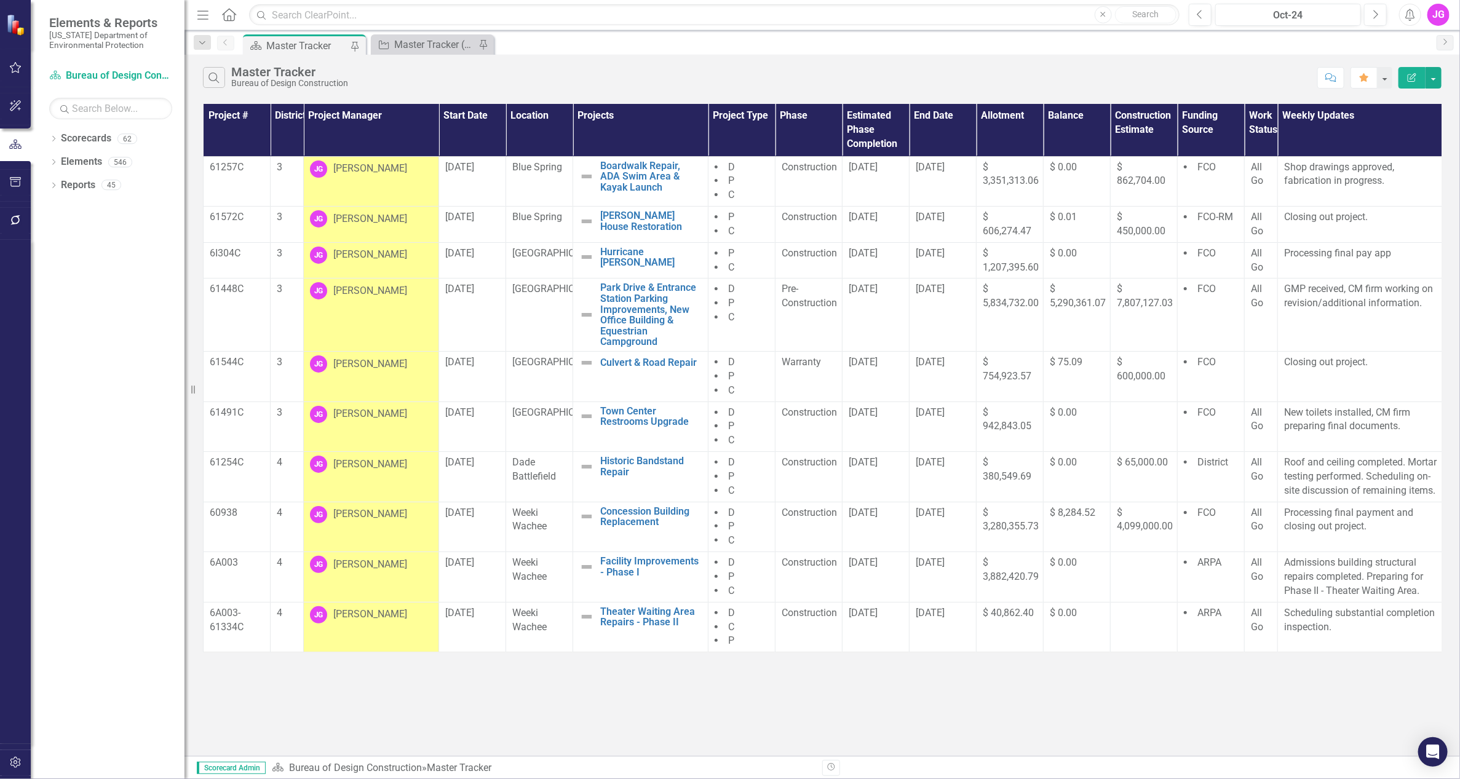
click at [1388, 129] on th "Weekly Updates" at bounding box center [1362, 130] width 169 height 52
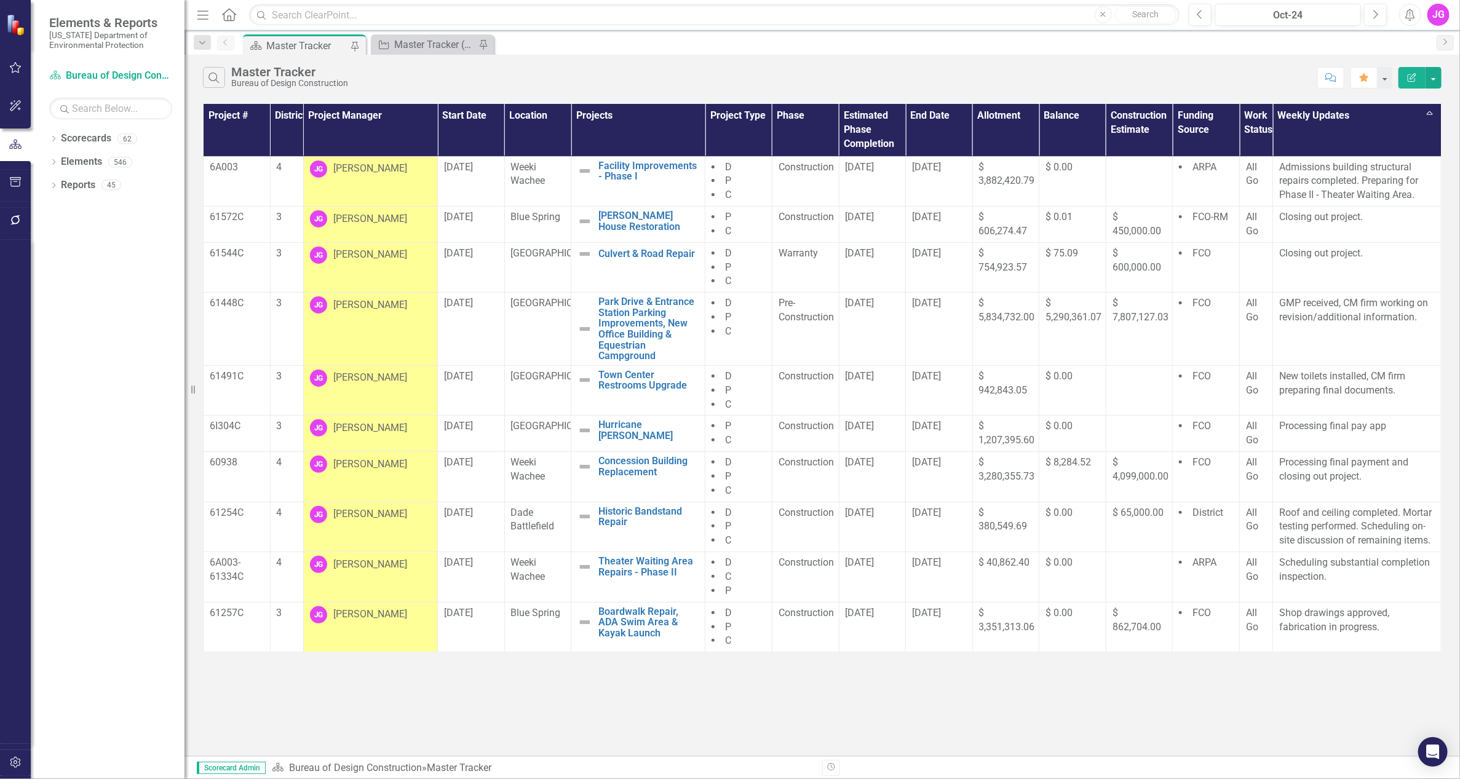
click at [286, 134] on th "District" at bounding box center [286, 130] width 33 height 52
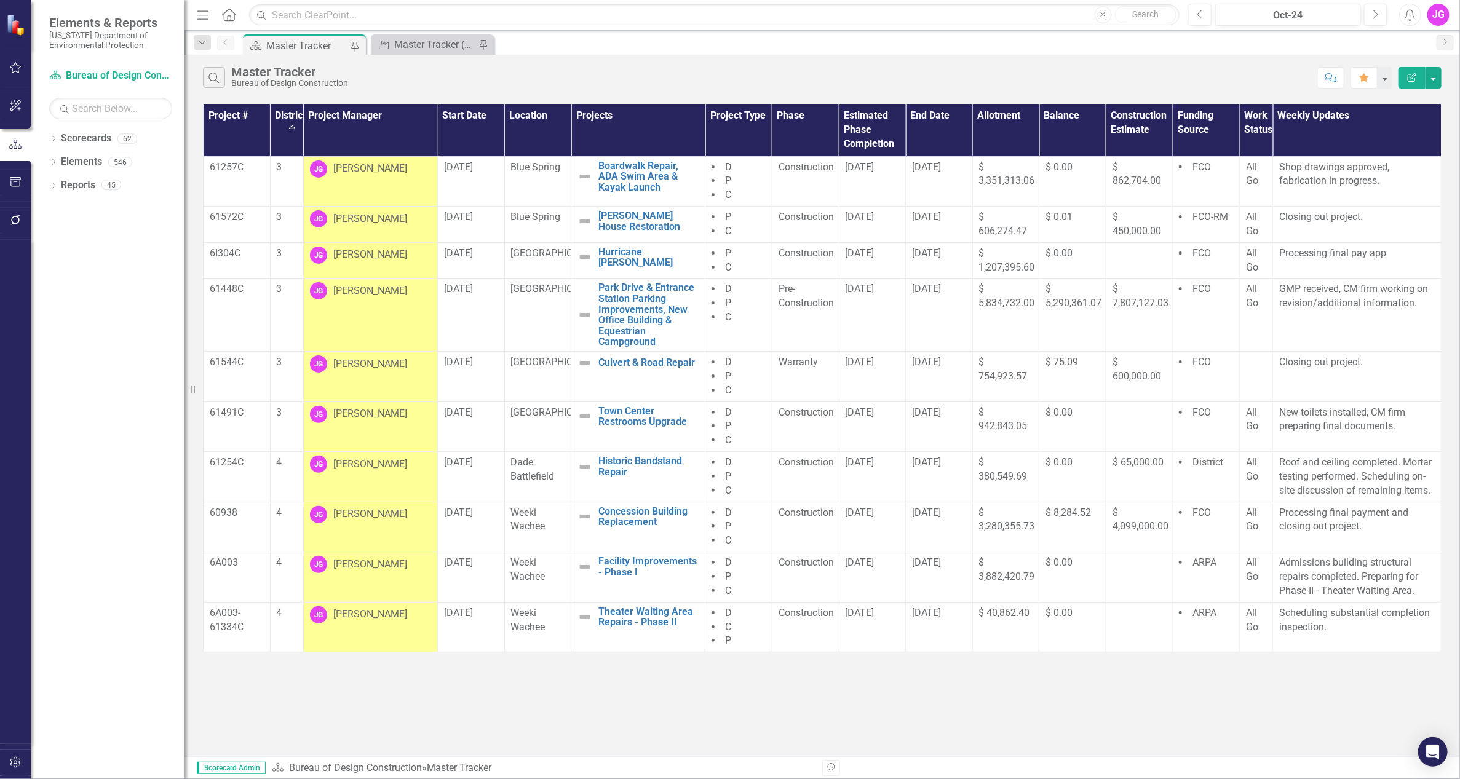
click at [599, 31] on div "Dropdown Search Scorecard Master Tracker Pin Project Master Tracker (External) …" at bounding box center [823, 42] width 1276 height 25
click at [1004, 50] on div "Scorecard Master Tracker Pin Project Master Tracker (External) Pin" at bounding box center [835, 44] width 1190 height 20
drag, startPoint x: 1139, startPoint y: 333, endPoint x: 806, endPoint y: 416, distance: 343.4
click at [1139, 333] on td "$ 7,807,127.03" at bounding box center [1139, 315] width 67 height 73
drag, startPoint x: 1066, startPoint y: 69, endPoint x: 1044, endPoint y: 69, distance: 22.1
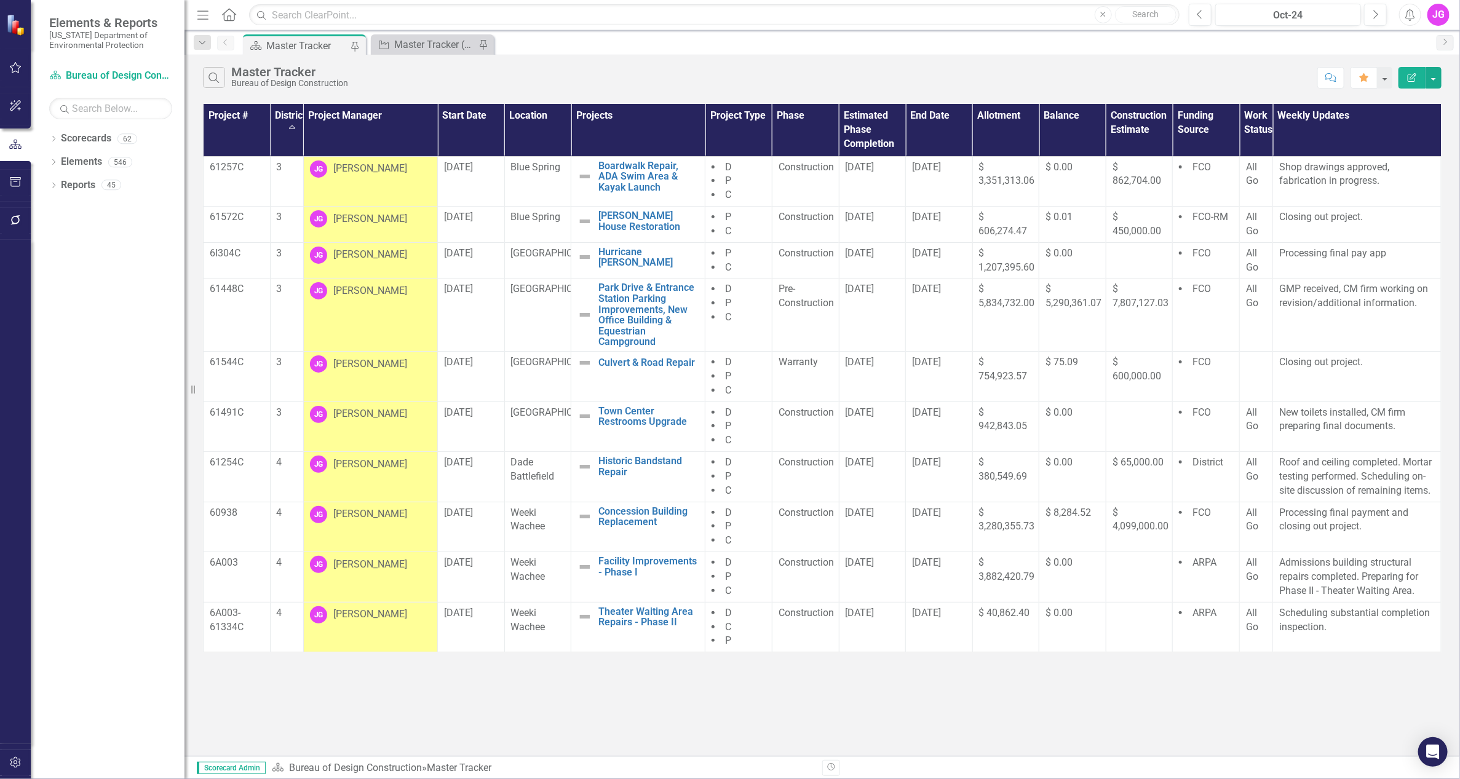
click at [1066, 69] on div "Search Master Tracker Bureau of Design Construction" at bounding box center [757, 77] width 1108 height 21
drag, startPoint x: 1042, startPoint y: 47, endPoint x: 426, endPoint y: 82, distance: 617.2
click at [1042, 47] on div "Scorecard Master Tracker Pin Project Master Tracker (External) Pin" at bounding box center [835, 44] width 1190 height 20
click at [1124, 63] on div "Search Master Tracker Bureau of Design Construction Comment Favorite Edit Report" at bounding box center [823, 75] width 1276 height 40
drag, startPoint x: 1079, startPoint y: 47, endPoint x: 256, endPoint y: 64, distance: 823.1
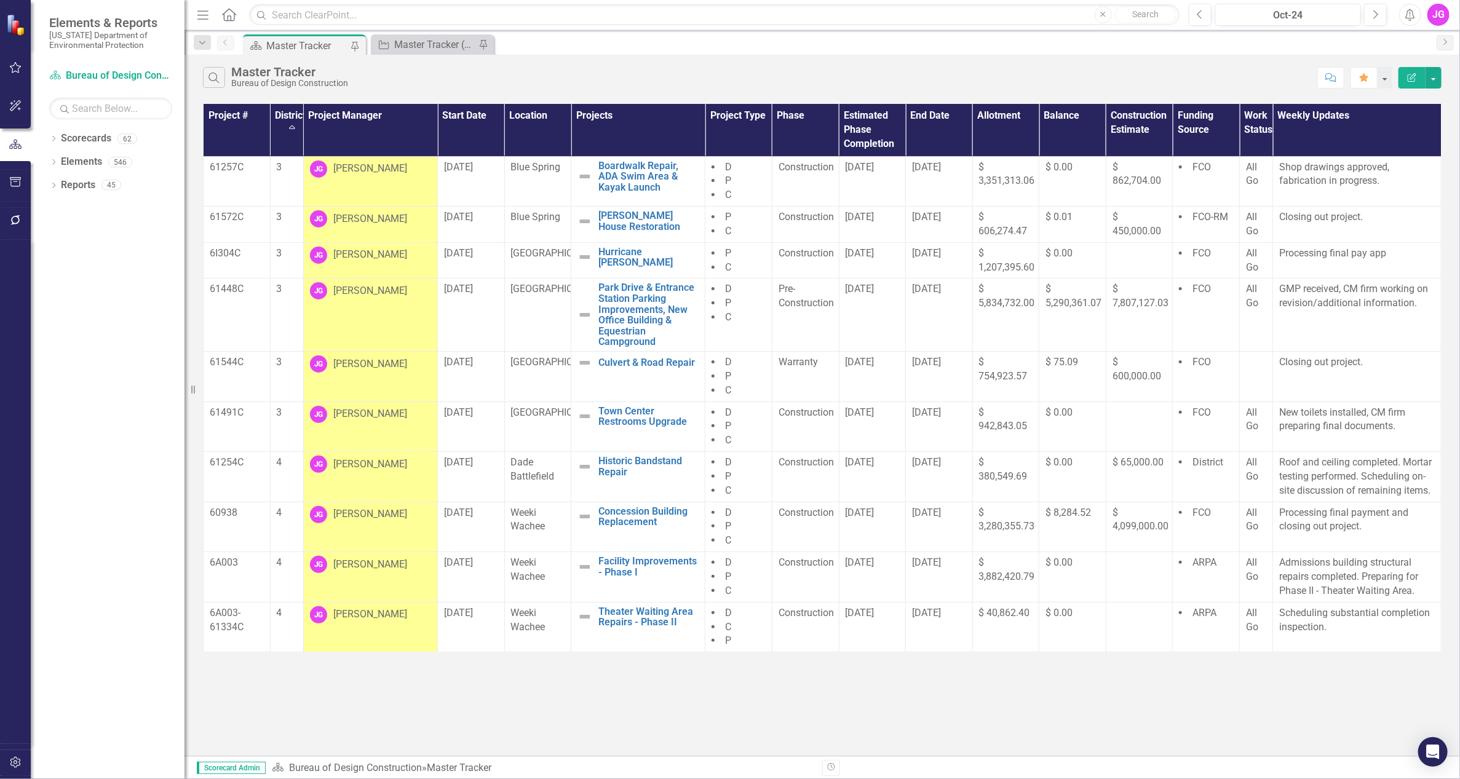
click at [1079, 47] on div "Scorecard Master Tracker Pin Project Master Tracker (External) Pin" at bounding box center [835, 44] width 1190 height 20
click at [1093, 60] on div "Search Master Tracker Bureau of Design Construction Comment Favorite Edit Report" at bounding box center [823, 75] width 1276 height 40
click at [1055, 47] on div "Scorecard Master Tracker Pin Project Master Tracker (External) Pin" at bounding box center [835, 44] width 1190 height 20
click at [1033, 44] on div "Scorecard Master Tracker Pin Project Master Tracker (External) Pin" at bounding box center [835, 44] width 1190 height 20
